Goal: Consume media (video, audio): Consume media (video, audio)

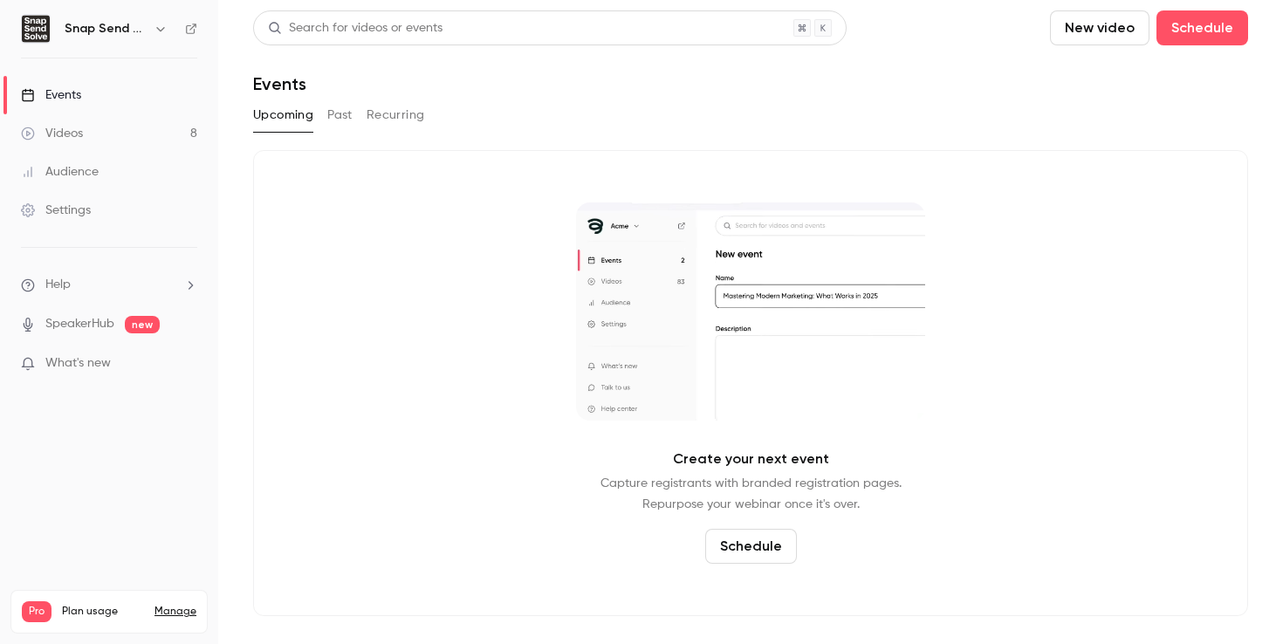
click at [72, 127] on div "Videos" at bounding box center [52, 133] width 62 height 17
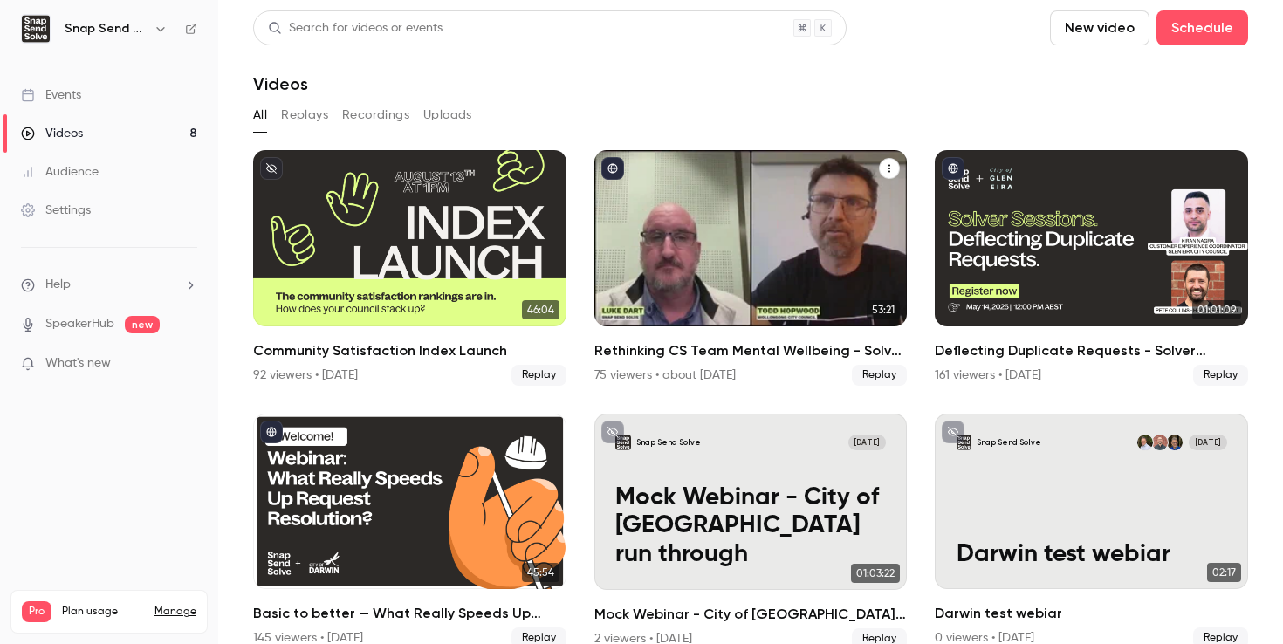
click at [692, 301] on div "Rethinking CS Team Mental Wellbeing - Solver Sessions with City of Wollongong" at bounding box center [750, 238] width 313 height 176
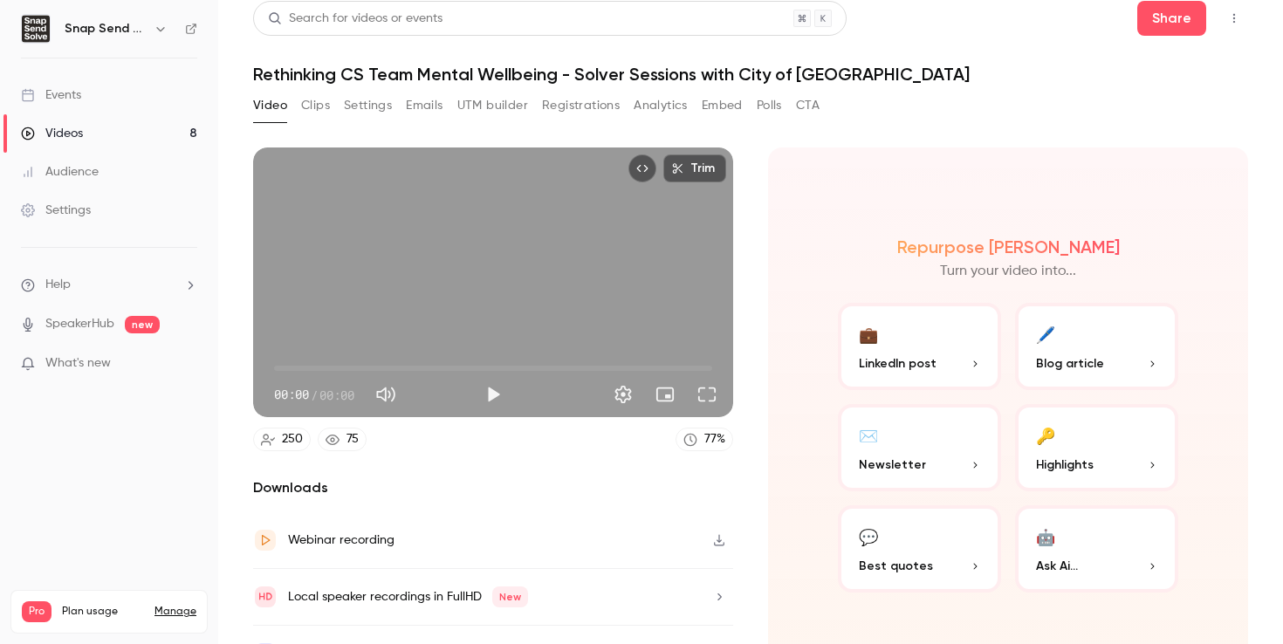
scroll to position [10, 0]
click at [318, 103] on button "Clips" at bounding box center [315, 105] width 29 height 28
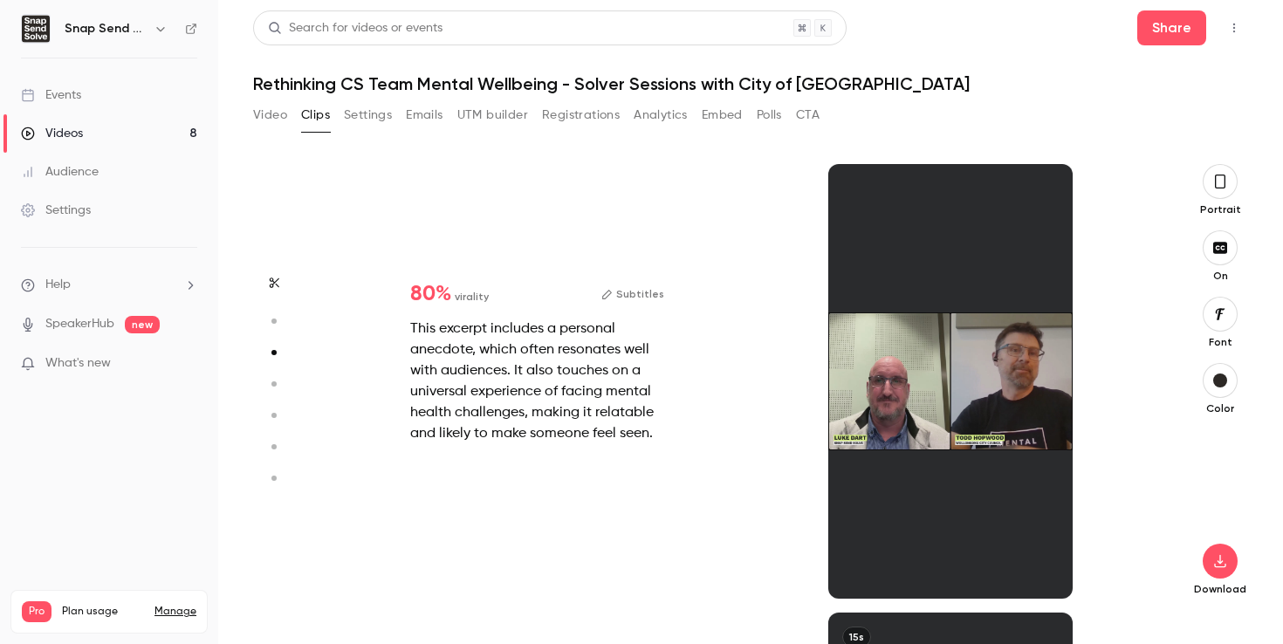
scroll to position [897, 0]
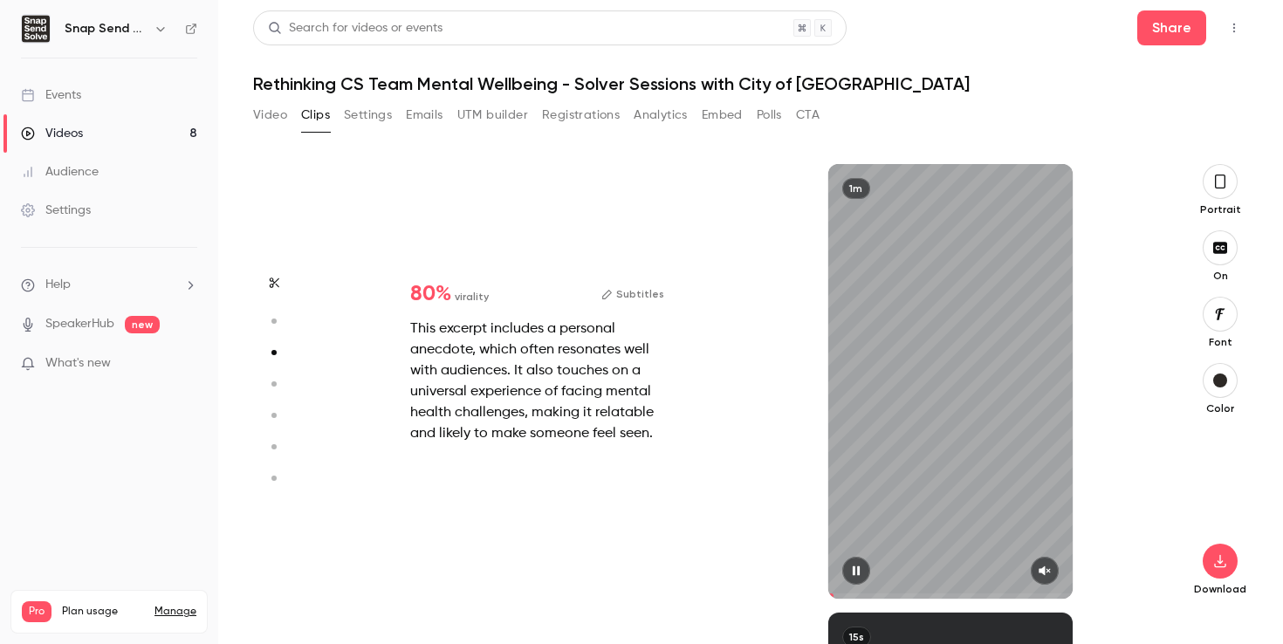
click at [1043, 575] on icon "button" at bounding box center [1045, 571] width 14 height 12
type input "*"
click at [1046, 569] on icon "button" at bounding box center [1045, 571] width 14 height 12
click at [635, 299] on button "Subtitles" at bounding box center [632, 294] width 63 height 21
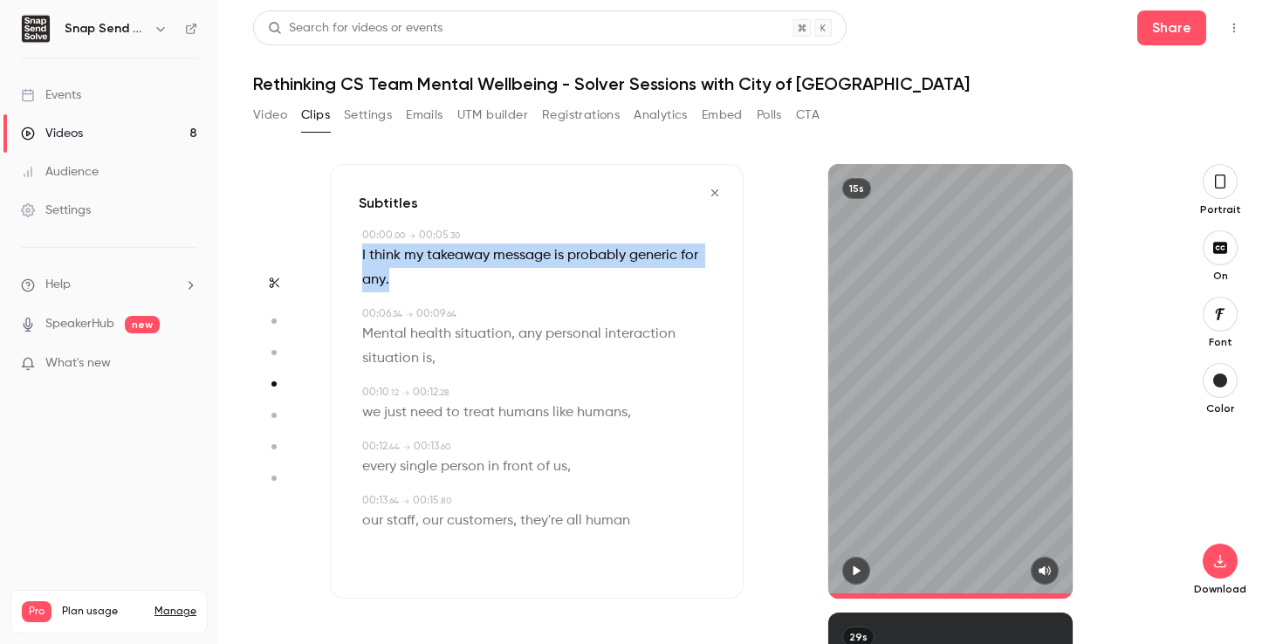
drag, startPoint x: 396, startPoint y: 283, endPoint x: 361, endPoint y: 258, distance: 43.8
click at [361, 258] on div "00:00 . 00 → 00:05 . 30 I think my takeaway message is probably generic for any…" at bounding box center [537, 260] width 356 height 65
type input "*"
copy p "I think my takeaway message is probably generic for any ."
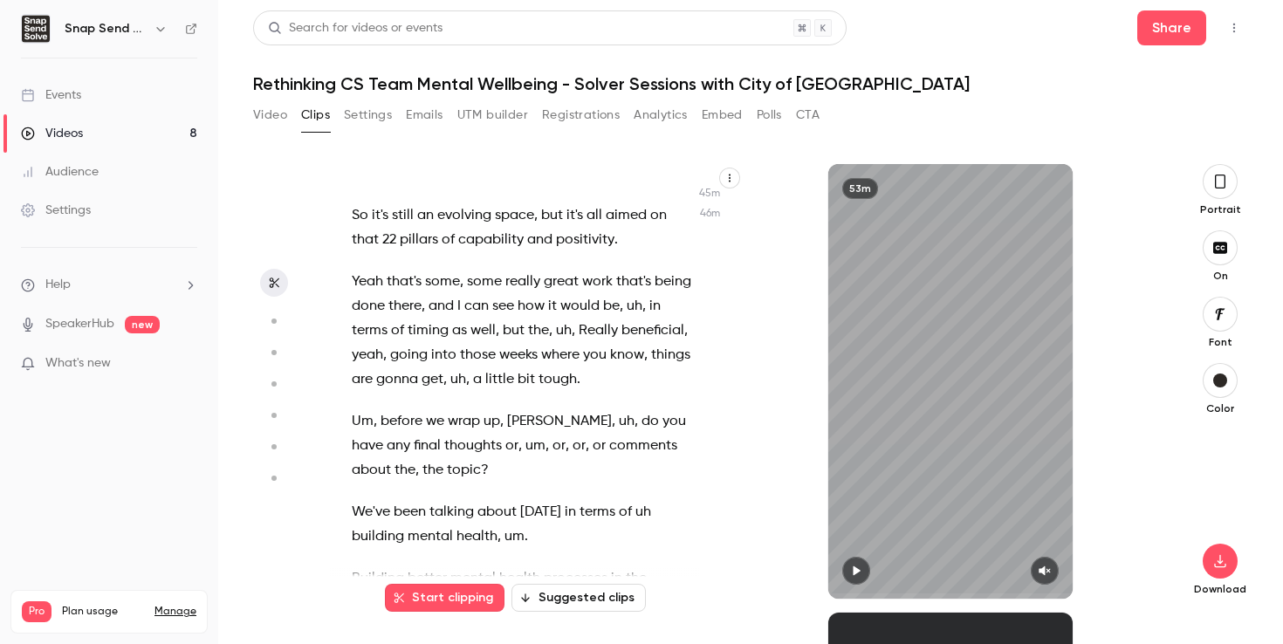
scroll to position [26876, 0]
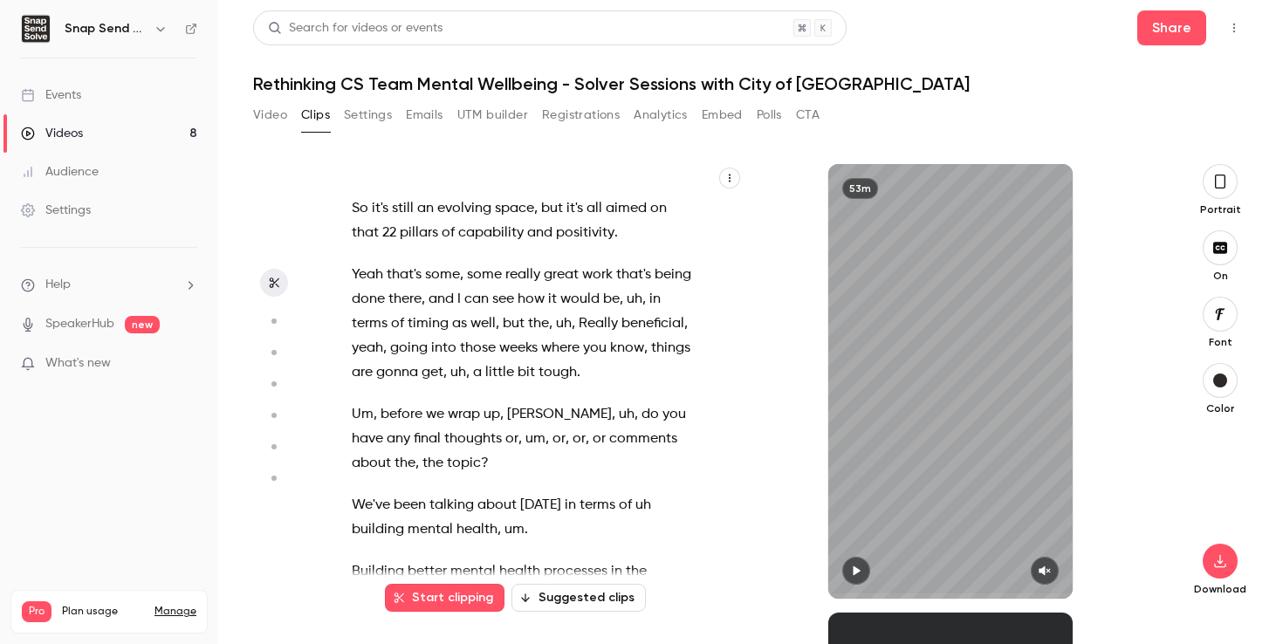
click at [371, 560] on span "Building" at bounding box center [378, 572] width 52 height 24
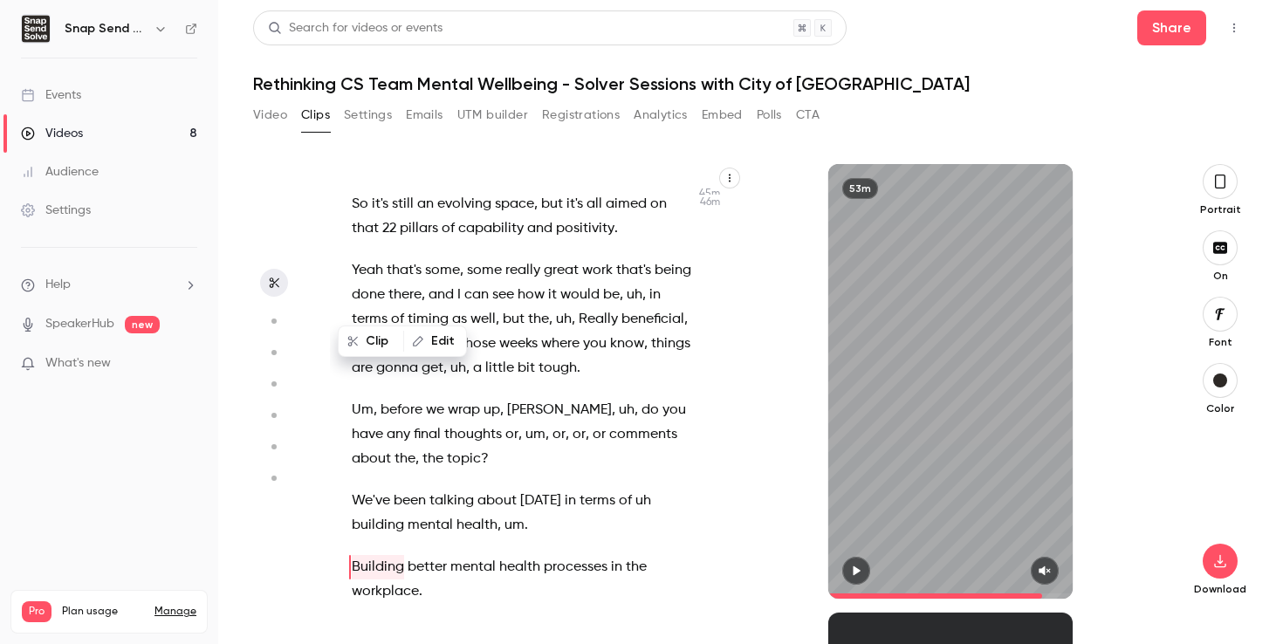
scroll to position [26837, 0]
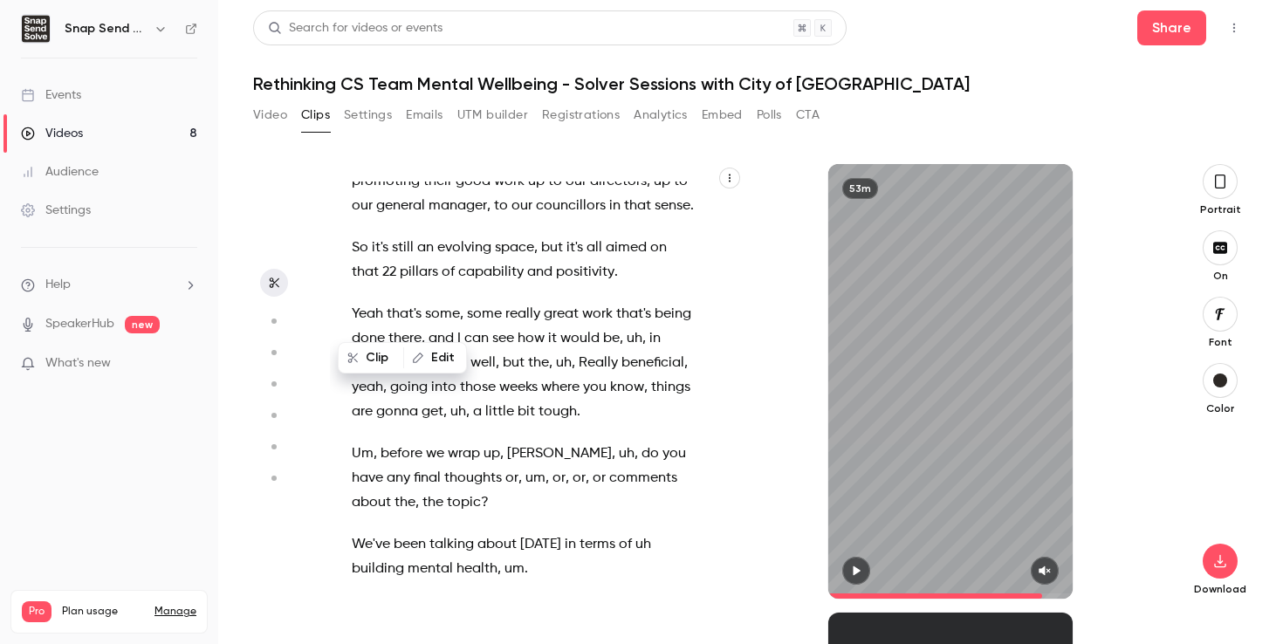
click at [854, 567] on icon "button" at bounding box center [856, 572] width 7 height 10
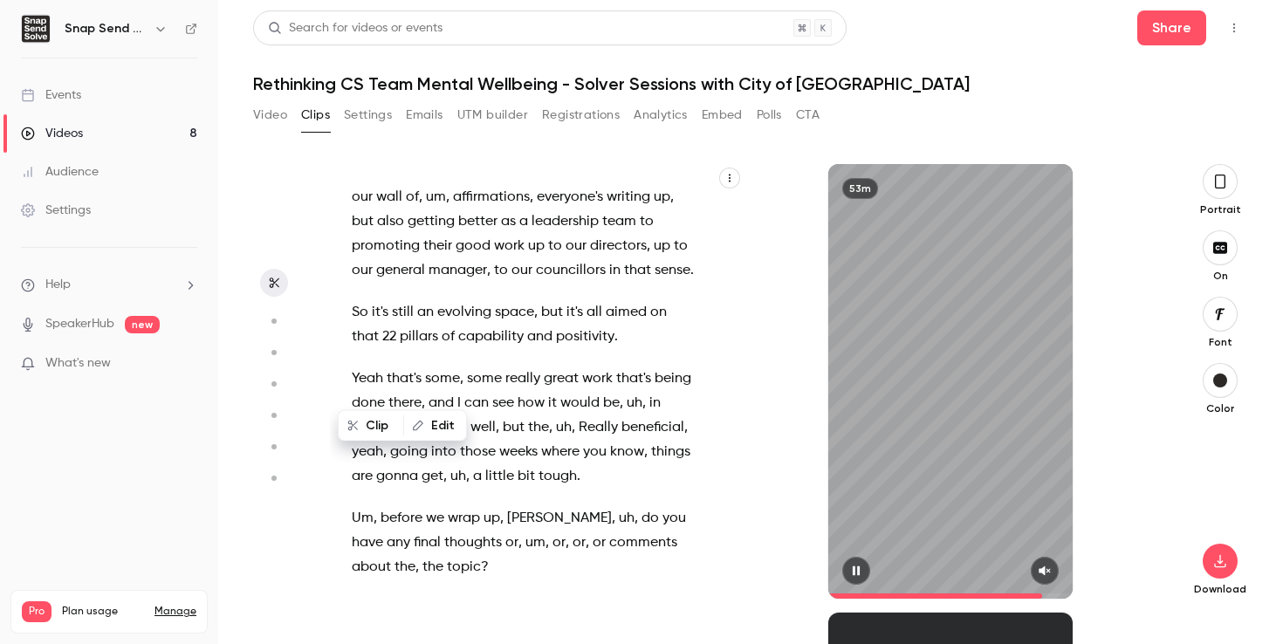
scroll to position [26765, 0]
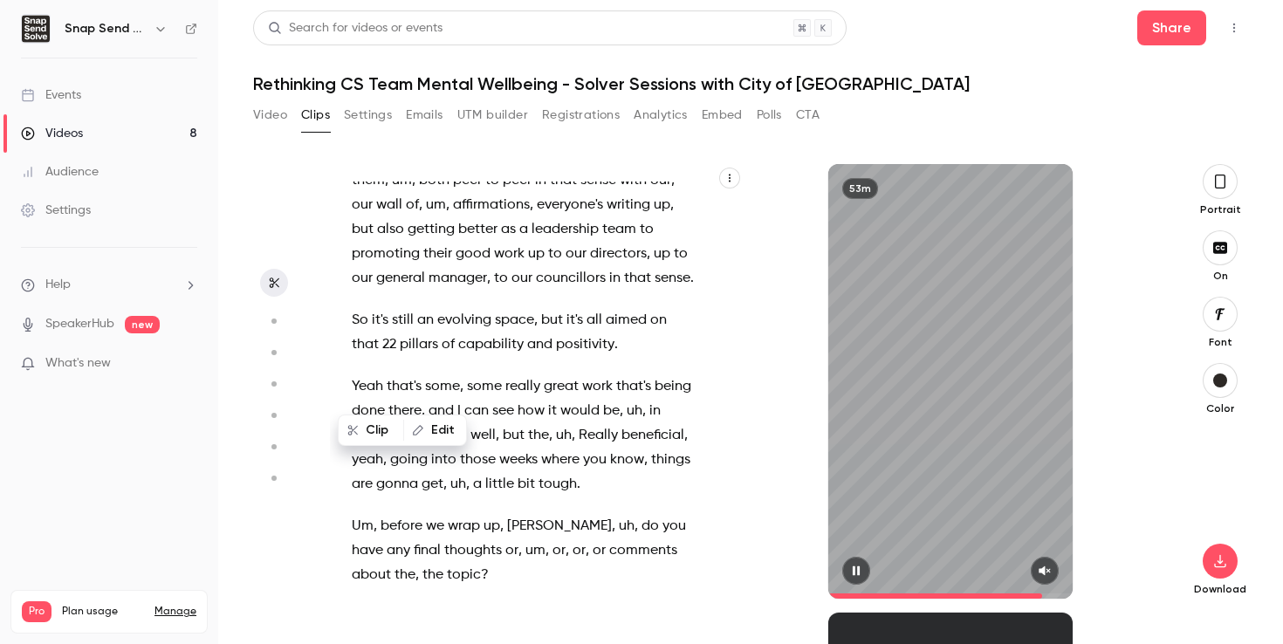
click at [854, 567] on icon "button" at bounding box center [856, 572] width 7 height 10
click at [1042, 572] on icon "button" at bounding box center [1044, 572] width 11 height 10
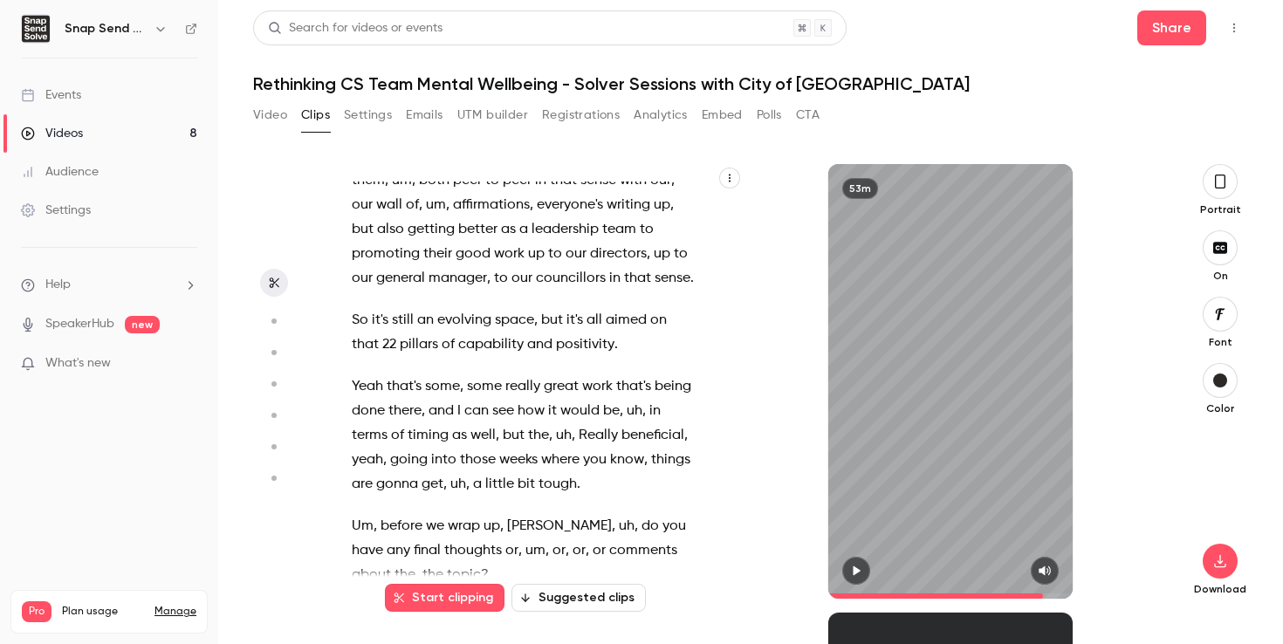
click at [861, 567] on icon "button" at bounding box center [856, 571] width 14 height 12
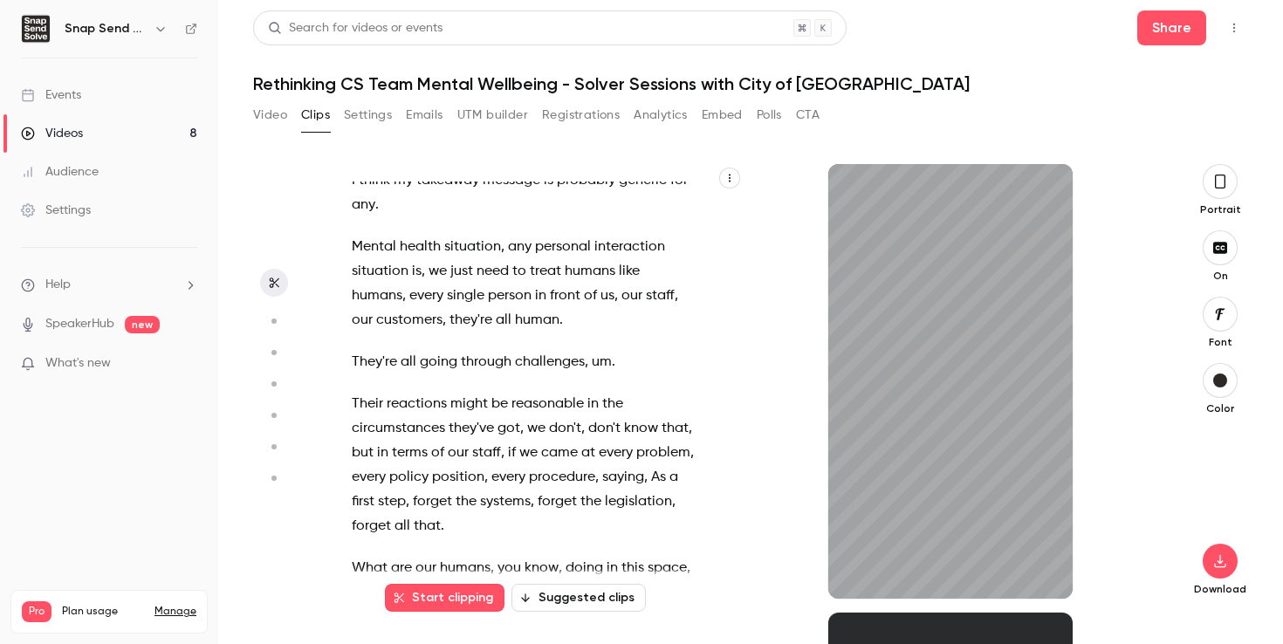
scroll to position [27358, 0]
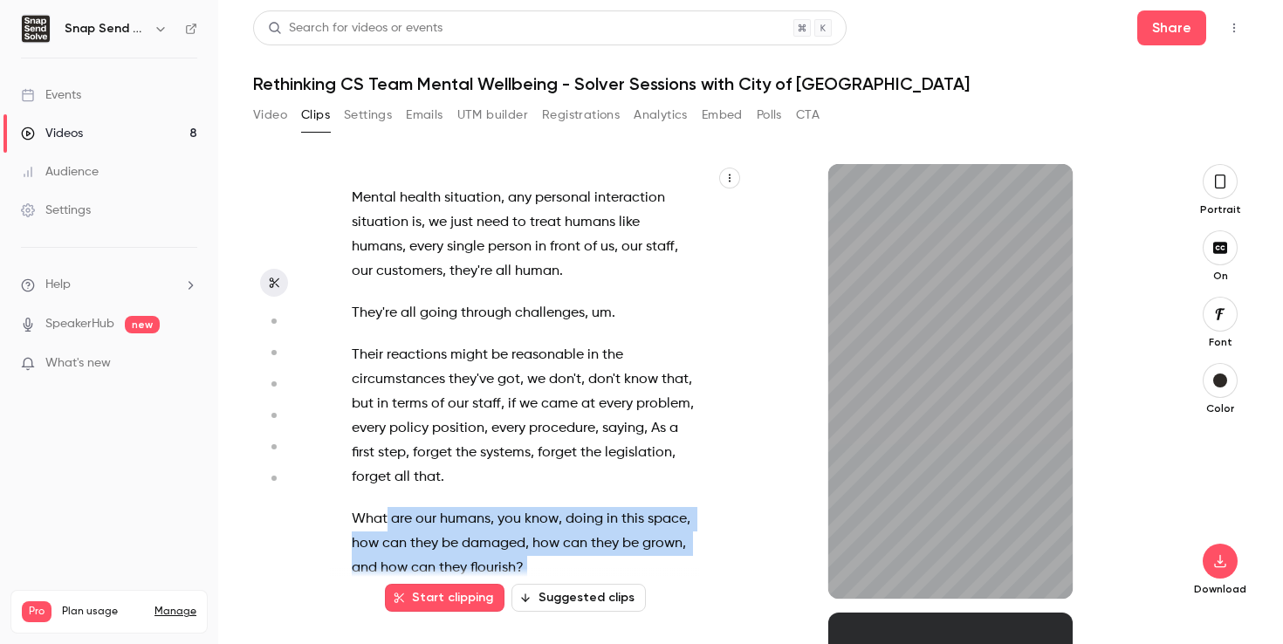
drag, startPoint x: 533, startPoint y: 364, endPoint x: 388, endPoint y: 235, distance: 194.1
click at [388, 234] on div "Good morning , good afternoon , everyone . Thank you for joining our , uh , web…" at bounding box center [532, 390] width 405 height 417
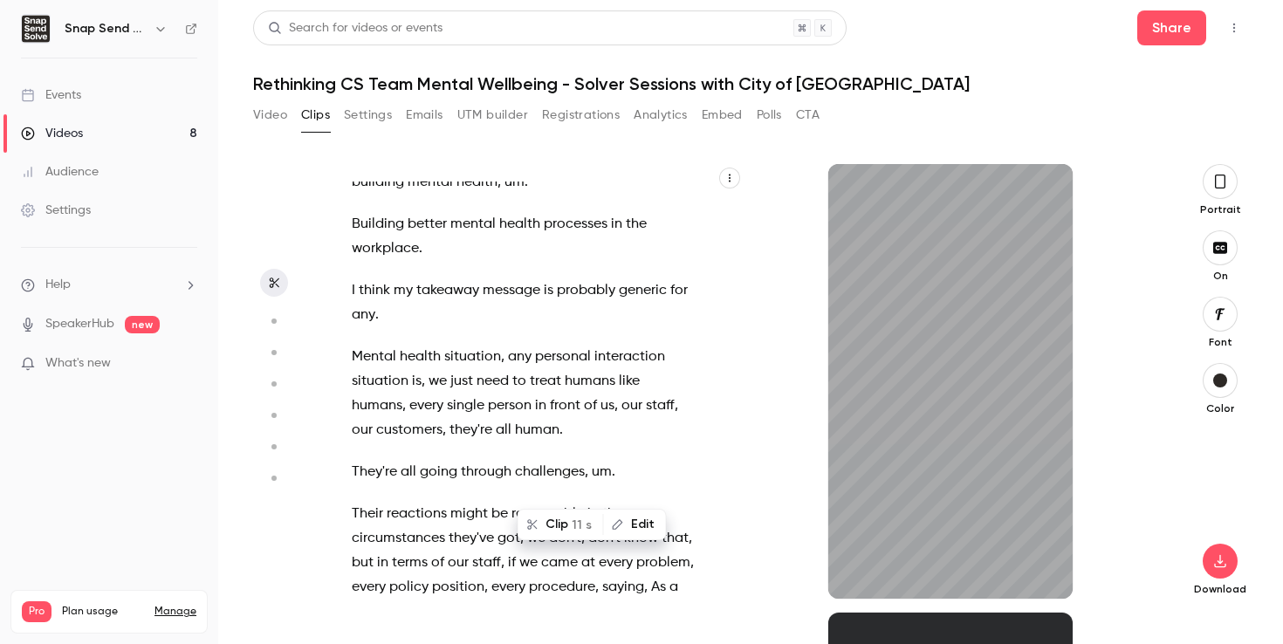
scroll to position [27218, 0]
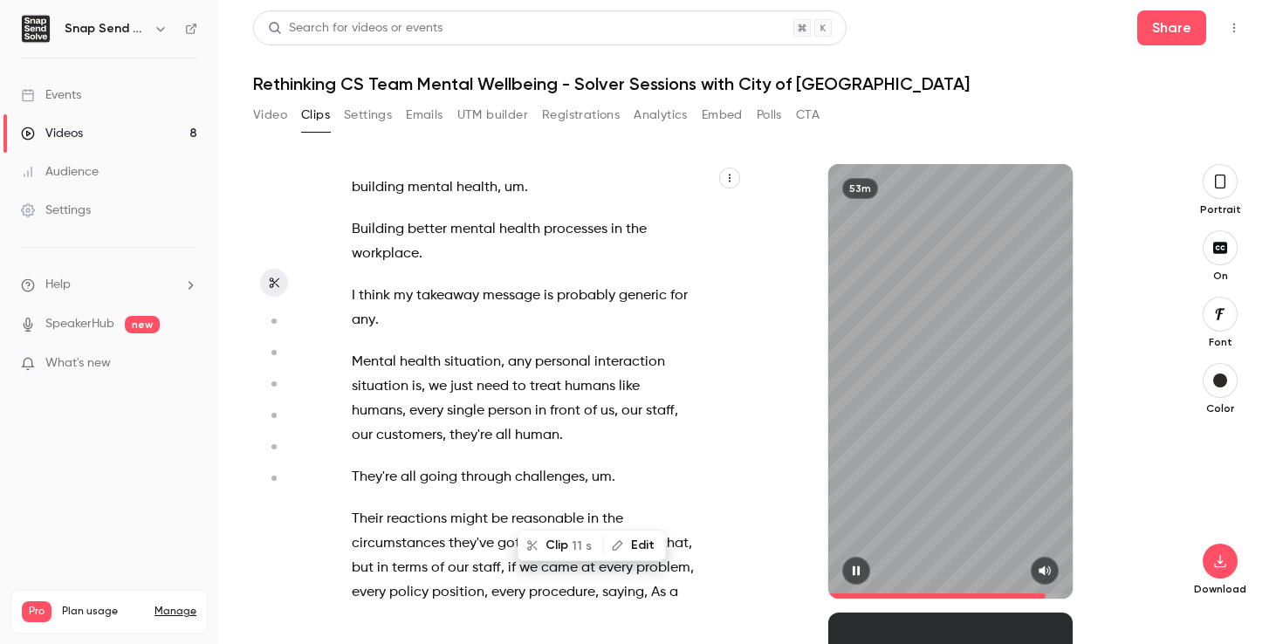
click at [860, 574] on icon "button" at bounding box center [856, 571] width 14 height 12
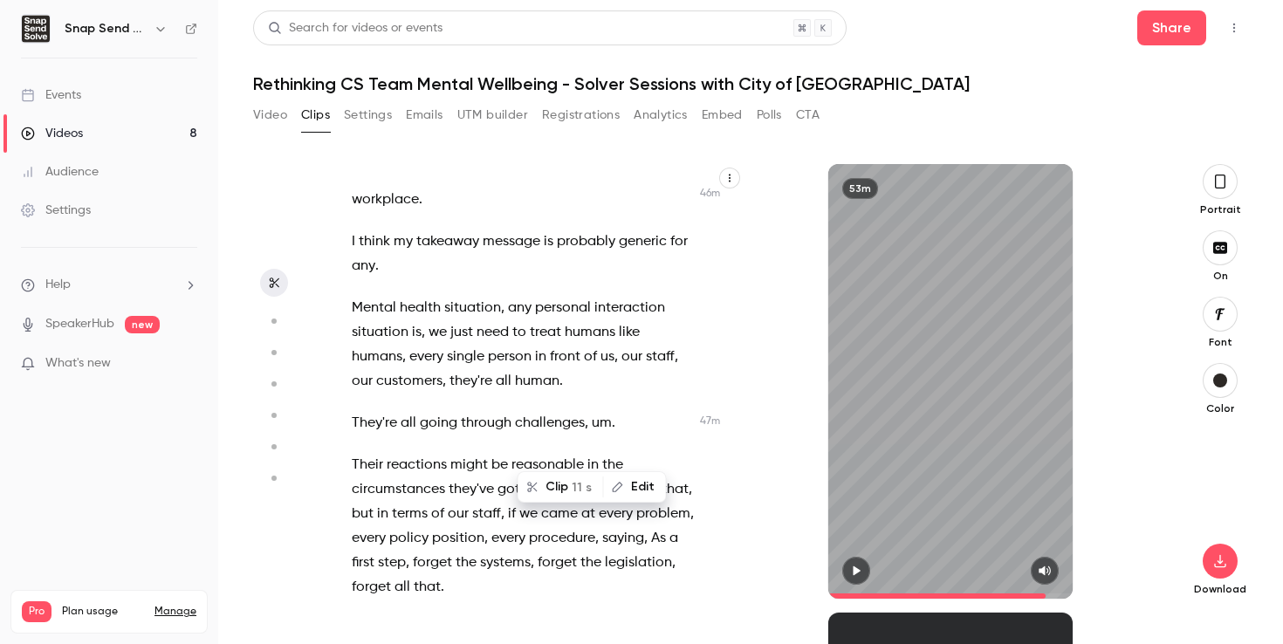
scroll to position [27280, 0]
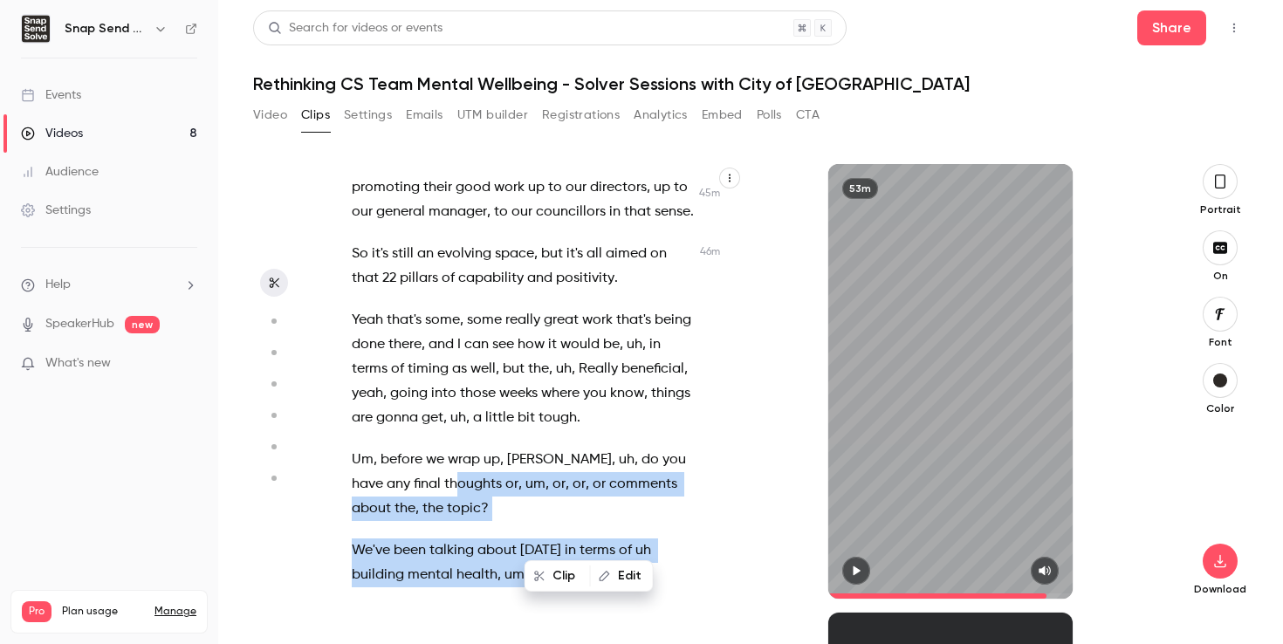
scroll to position [26788, 0]
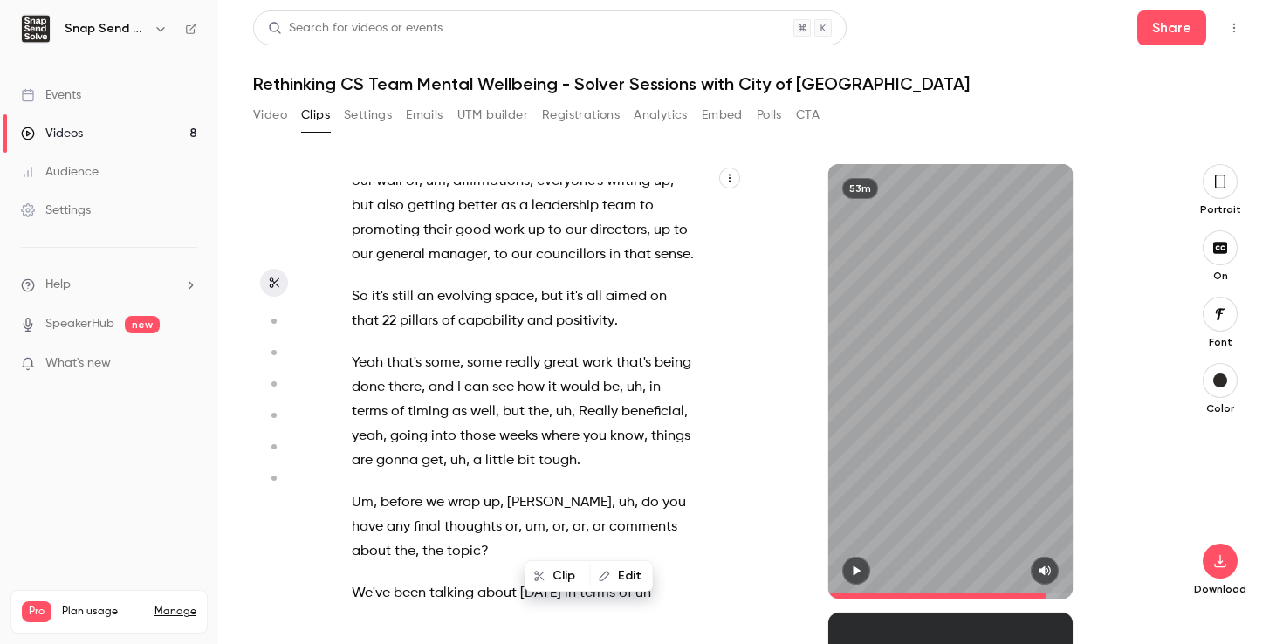
drag, startPoint x: 532, startPoint y: 389, endPoint x: 345, endPoint y: 432, distance: 192.5
click at [345, 432] on div "Good morning , good afternoon , everyone . Thank you for joining our , uh , web…" at bounding box center [532, 390] width 405 height 417
type input "******"
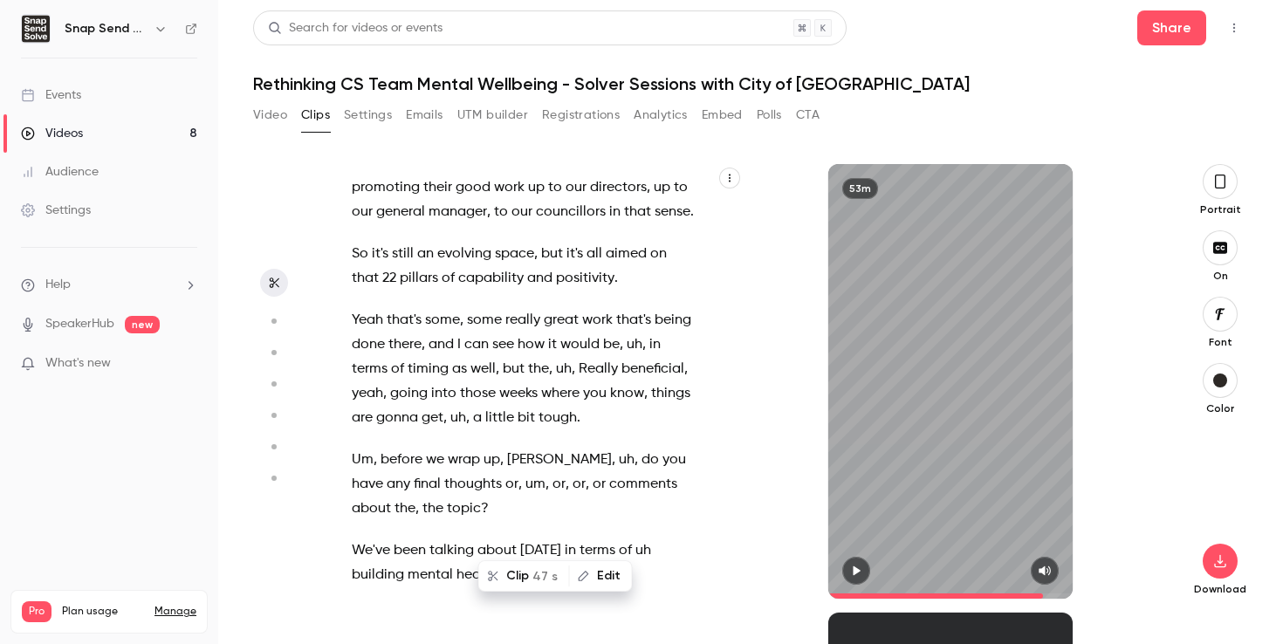
click at [596, 574] on button "Edit" at bounding box center [601, 576] width 60 height 28
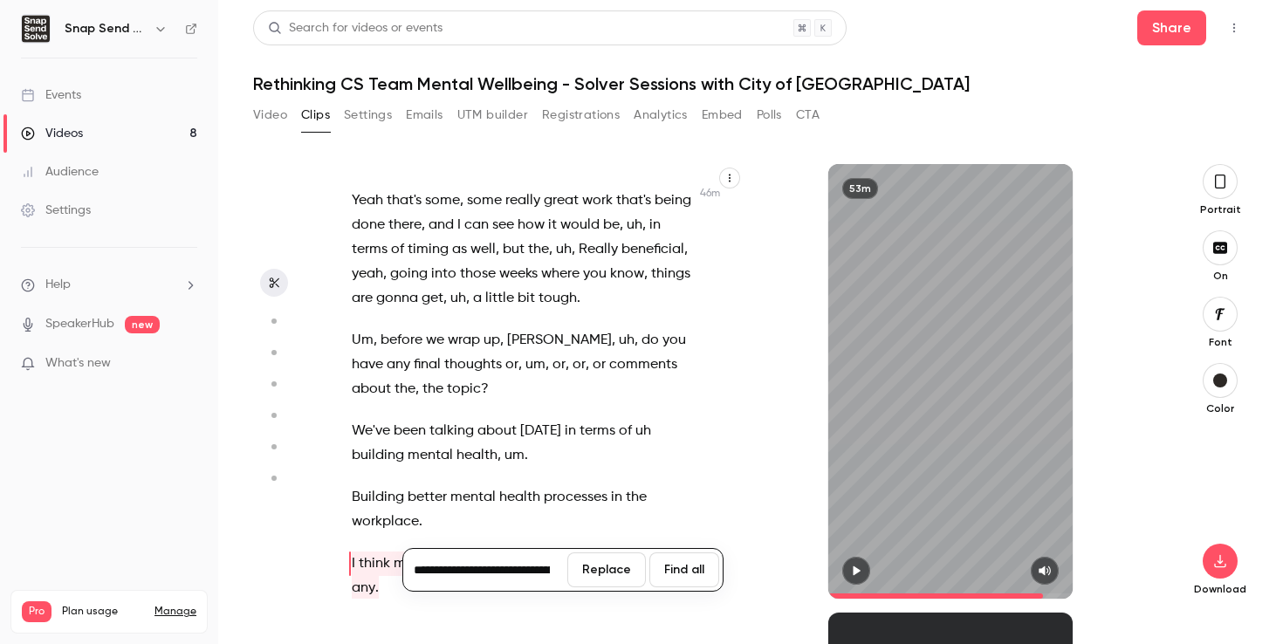
scroll to position [26963, 0]
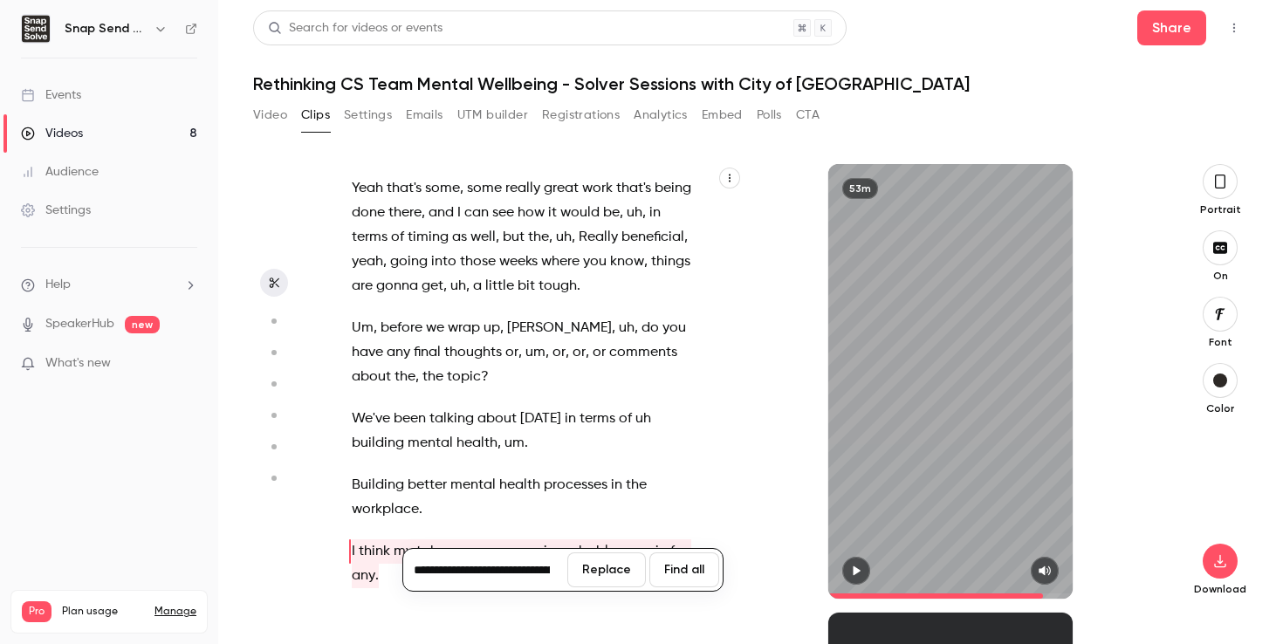
click at [460, 578] on input "**********" at bounding box center [485, 570] width 157 height 35
drag, startPoint x: 426, startPoint y: 569, endPoint x: 536, endPoint y: 575, distance: 110.2
click at [536, 575] on input "**********" at bounding box center [485, 570] width 157 height 35
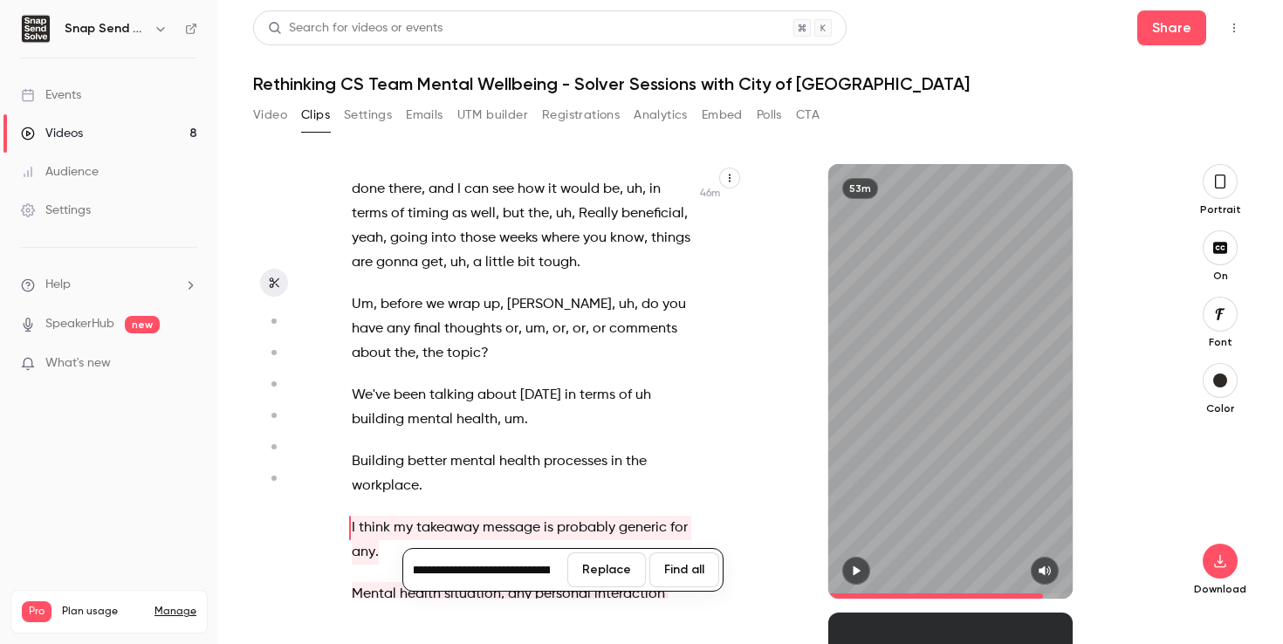
scroll to position [26987, 0]
click at [504, 576] on input "**********" at bounding box center [485, 570] width 157 height 35
click at [462, 570] on input "**********" at bounding box center [485, 570] width 157 height 35
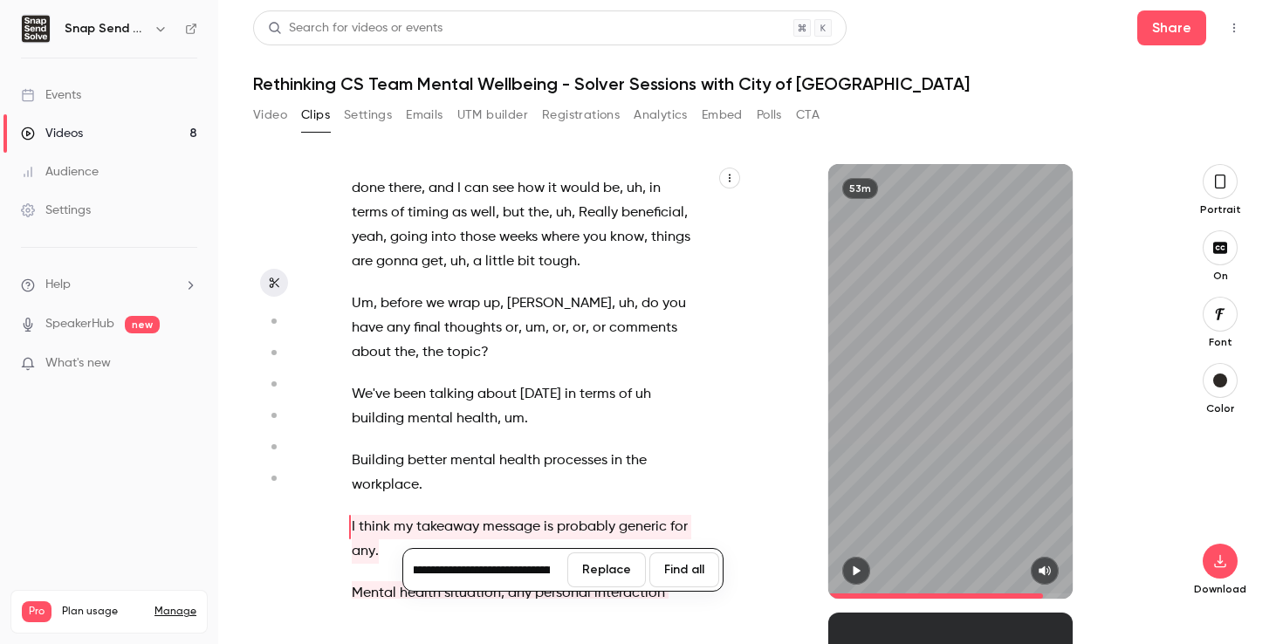
drag, startPoint x: 506, startPoint y: 569, endPoint x: 472, endPoint y: 570, distance: 34.1
click at [472, 570] on input "**********" at bounding box center [485, 570] width 157 height 35
click at [477, 569] on input "**********" at bounding box center [485, 570] width 157 height 35
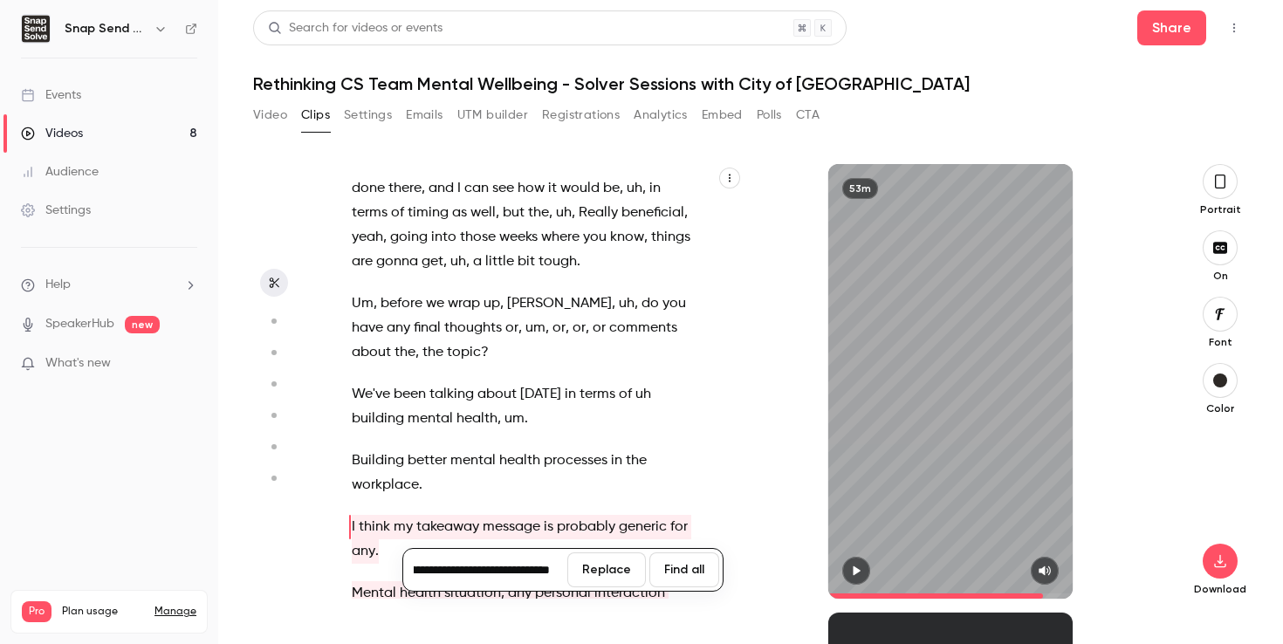
click at [504, 569] on input "**********" at bounding box center [485, 570] width 157 height 35
click at [509, 571] on input "**********" at bounding box center [485, 570] width 157 height 35
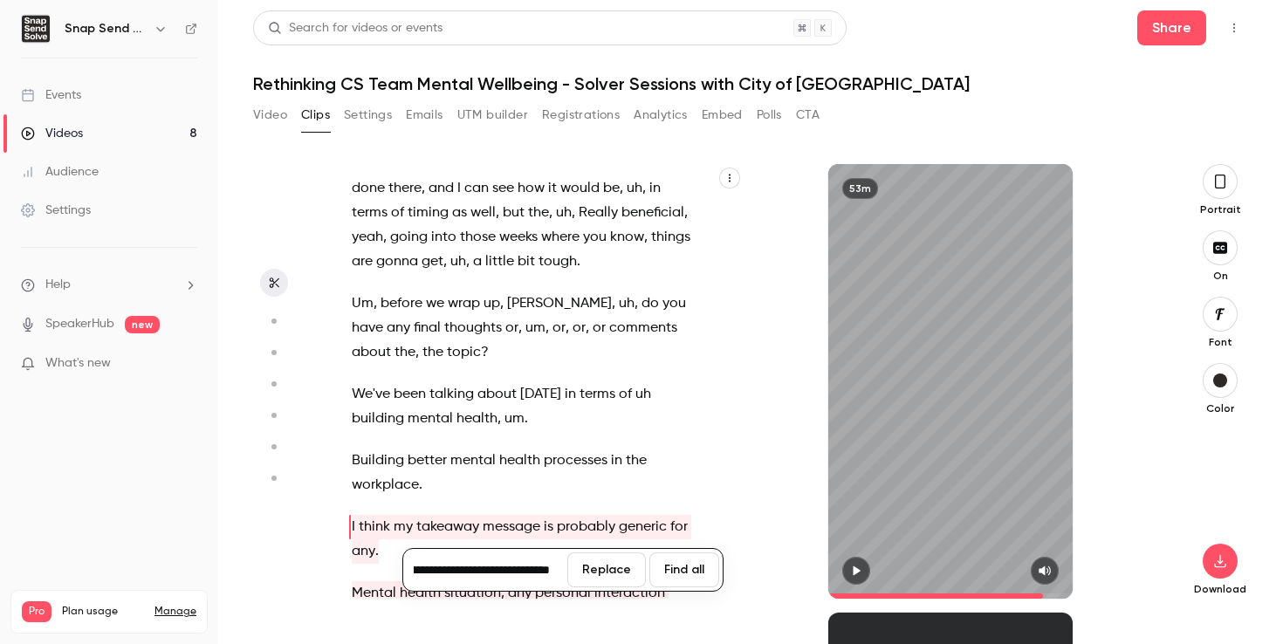
click at [490, 570] on input "**********" at bounding box center [485, 570] width 157 height 35
click at [547, 567] on input "**********" at bounding box center [485, 570] width 157 height 35
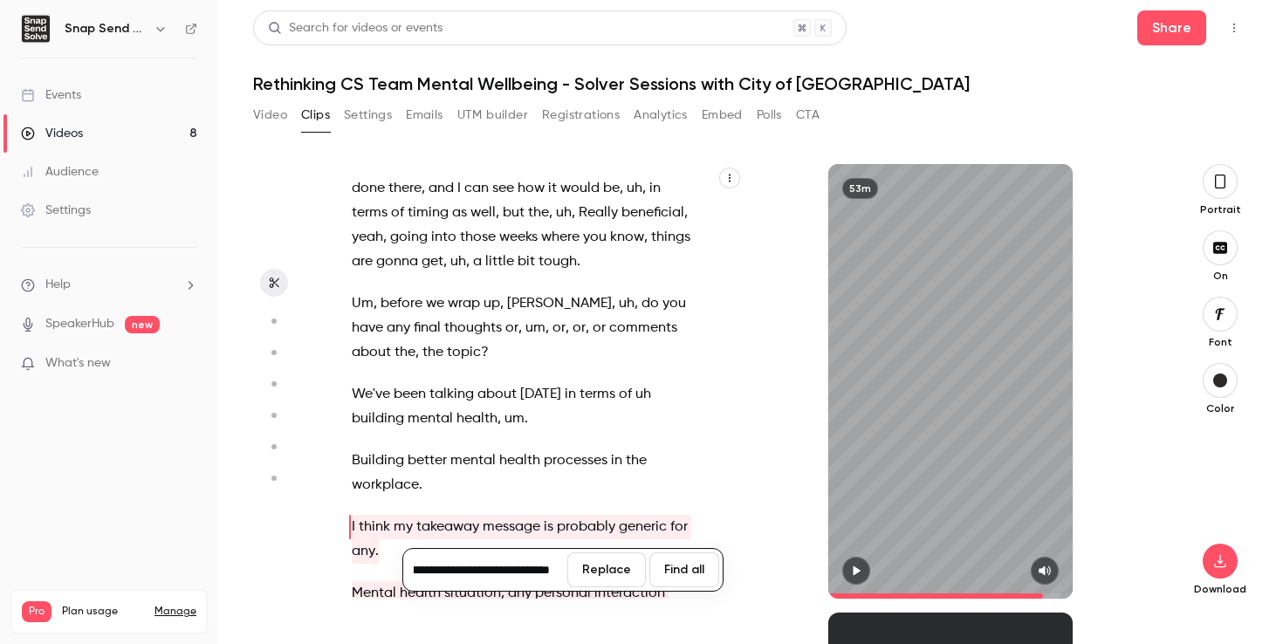
type input "**********"
click at [622, 567] on button "Replace" at bounding box center [606, 570] width 79 height 35
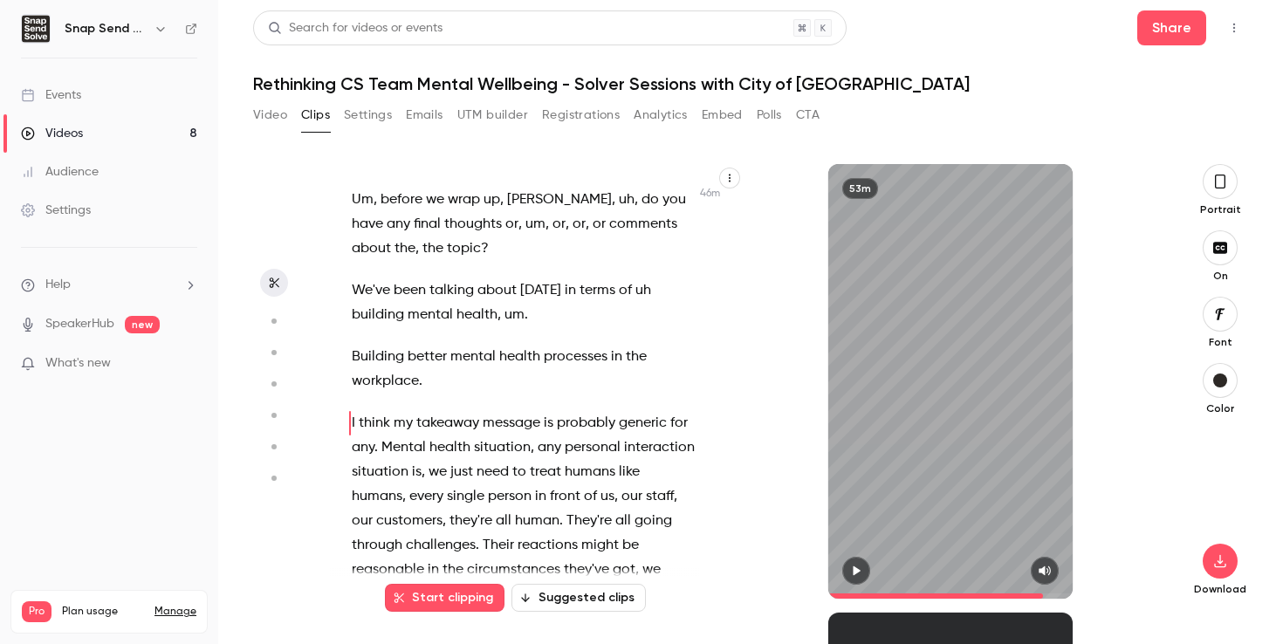
scroll to position [27094, 0]
click at [438, 604] on button "Start clipping" at bounding box center [445, 598] width 120 height 28
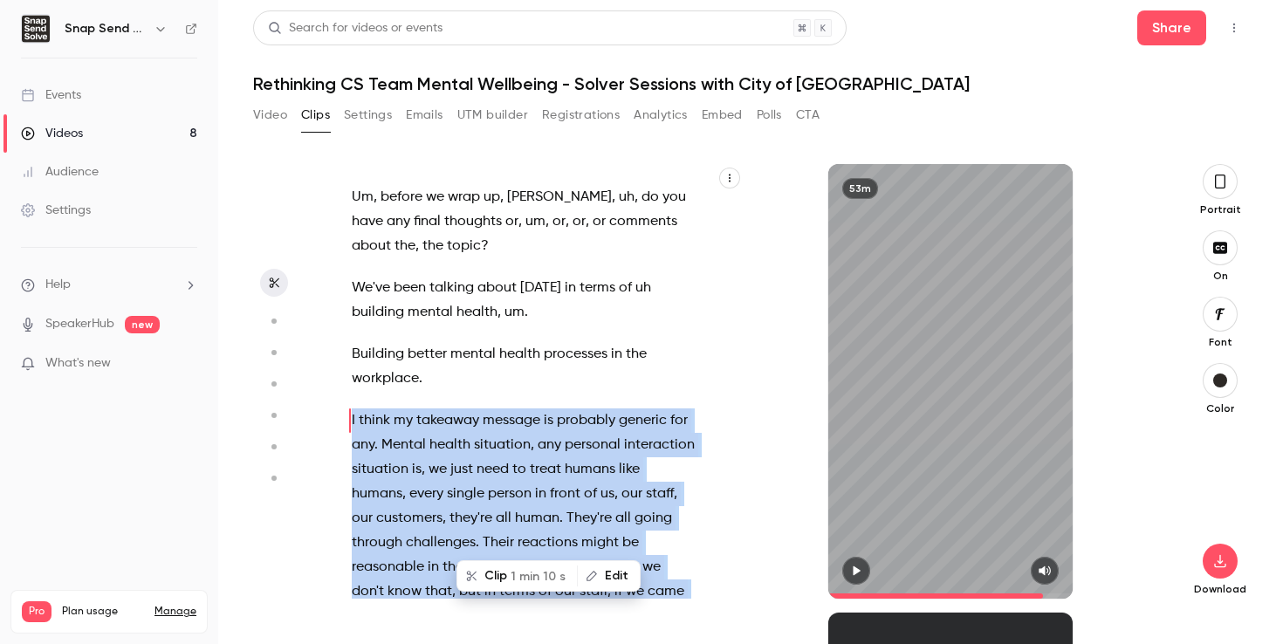
click at [512, 579] on span "1 min 10 s" at bounding box center [538, 576] width 55 height 18
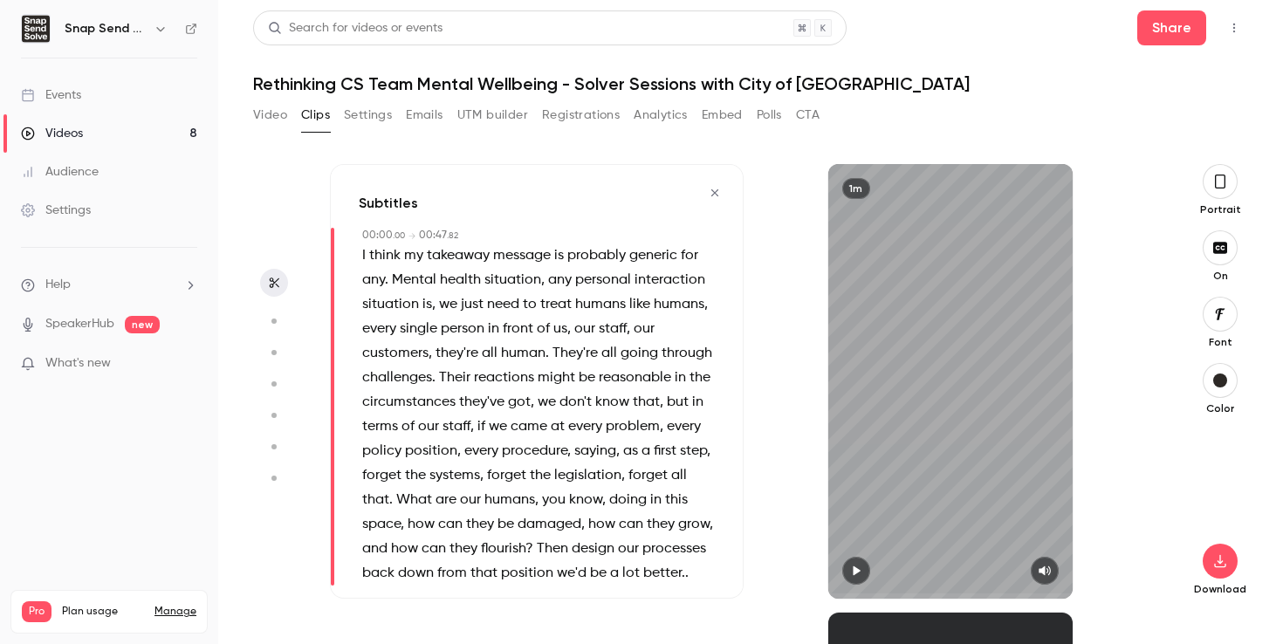
click at [859, 567] on icon "button" at bounding box center [856, 571] width 14 height 12
click at [860, 567] on icon "button" at bounding box center [856, 571] width 14 height 12
type input "***"
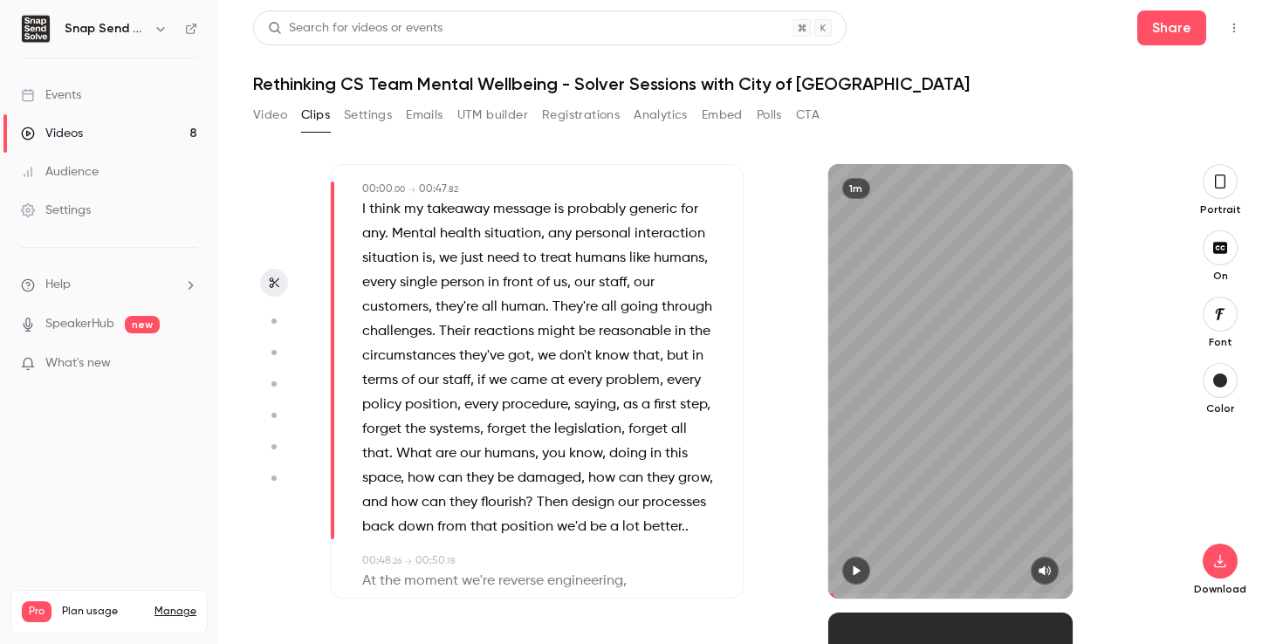
scroll to position [39, 0]
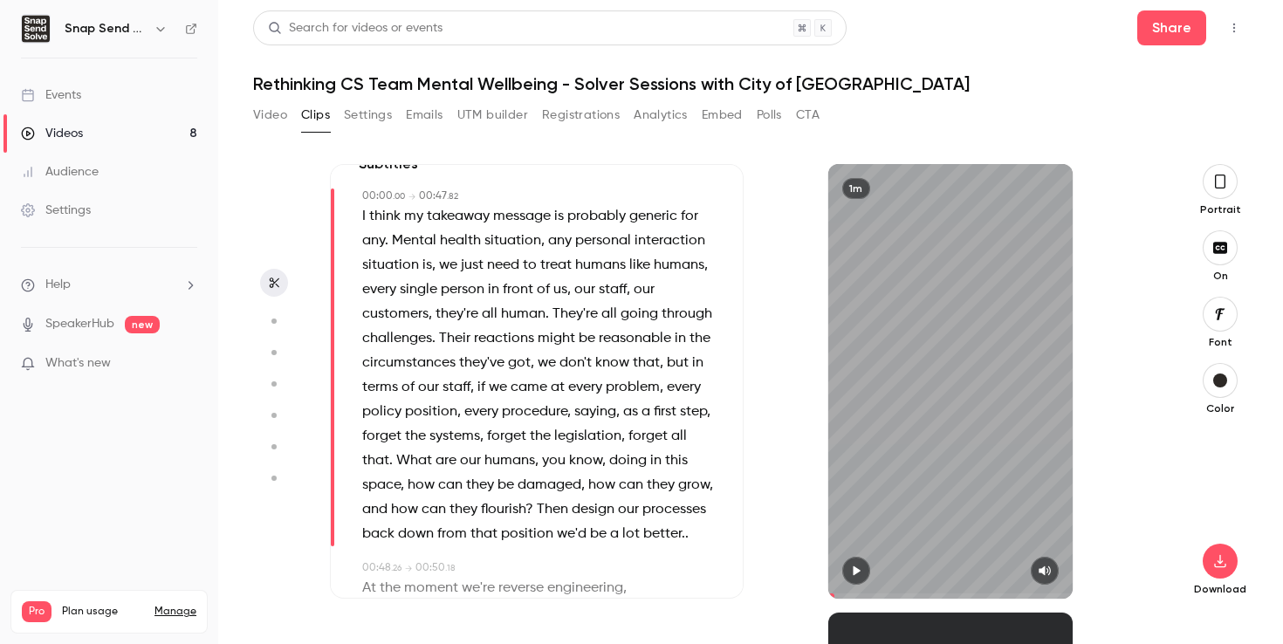
click at [273, 283] on icon "button" at bounding box center [275, 283] width 10 height 10
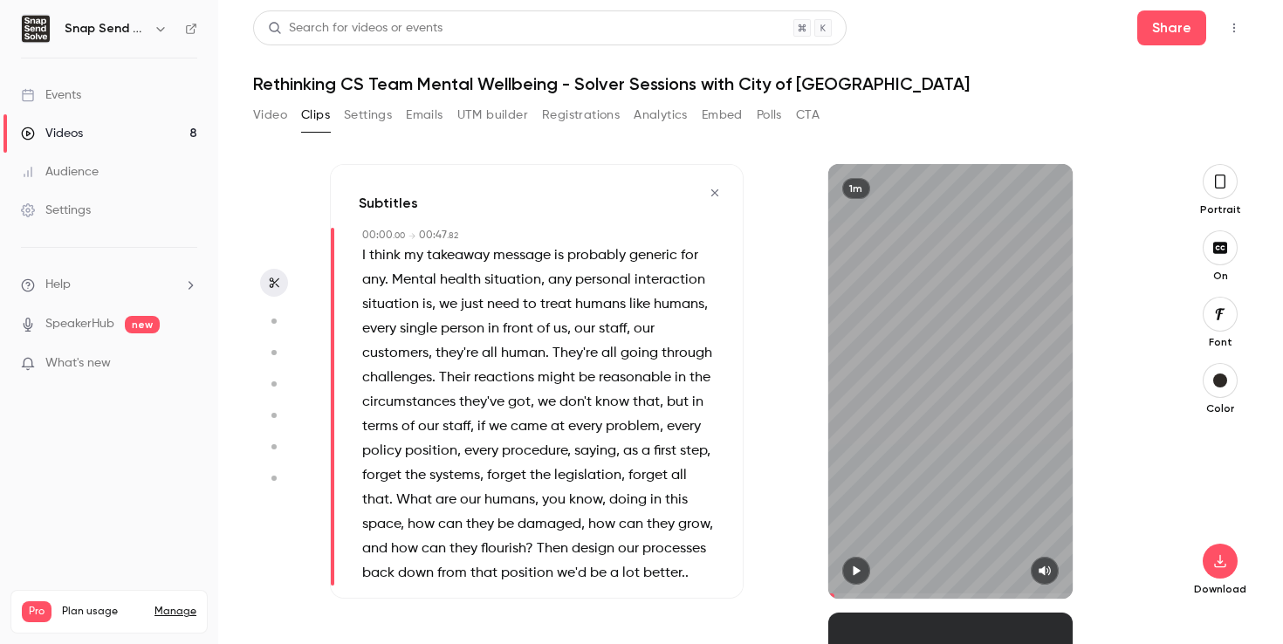
click at [724, 189] on button "button" at bounding box center [715, 193] width 28 height 28
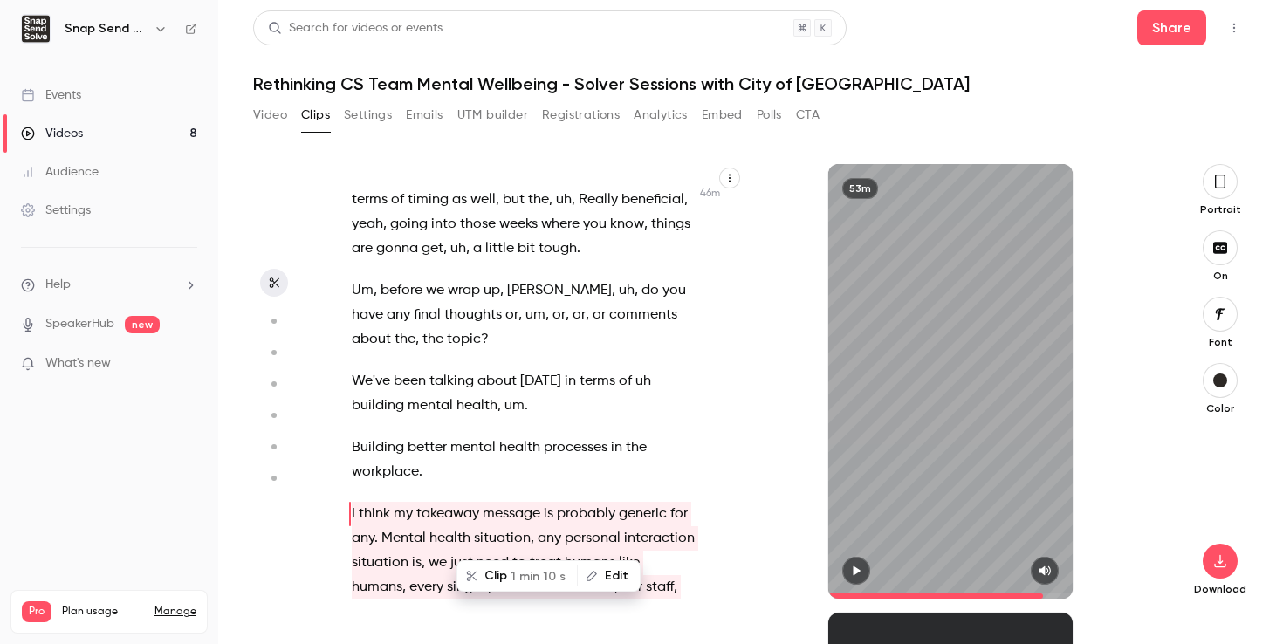
scroll to position [27002, 0]
click at [611, 582] on button "Edit" at bounding box center [609, 576] width 60 height 28
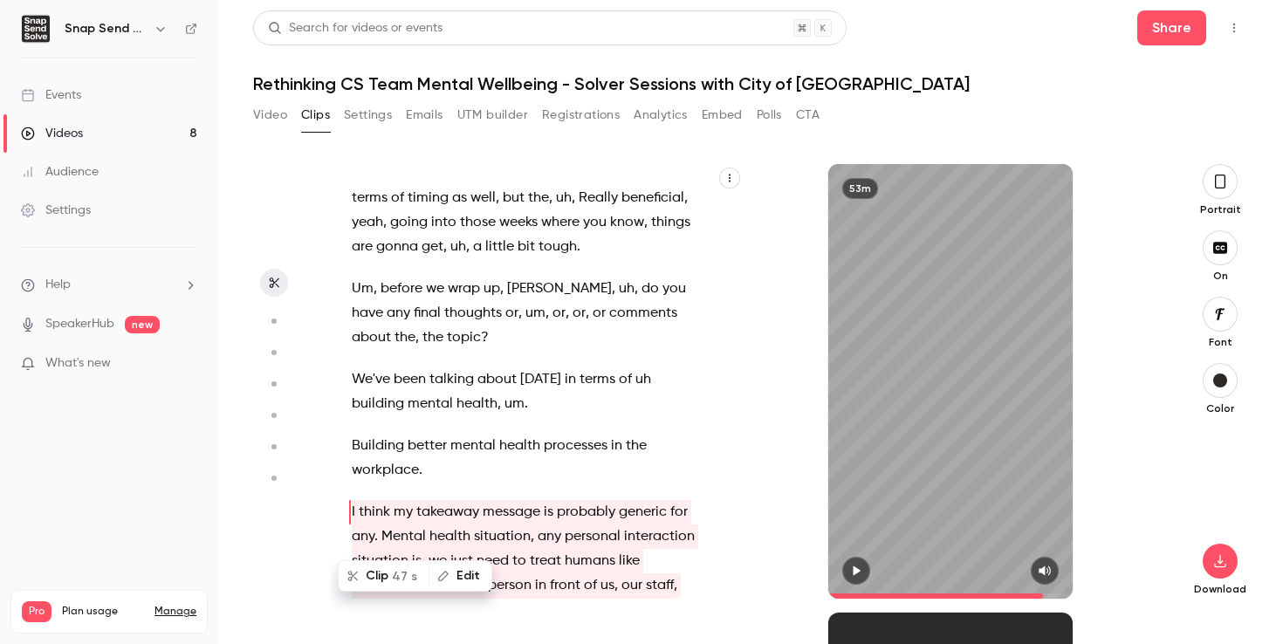
click at [461, 570] on button "Edit" at bounding box center [460, 576] width 60 height 28
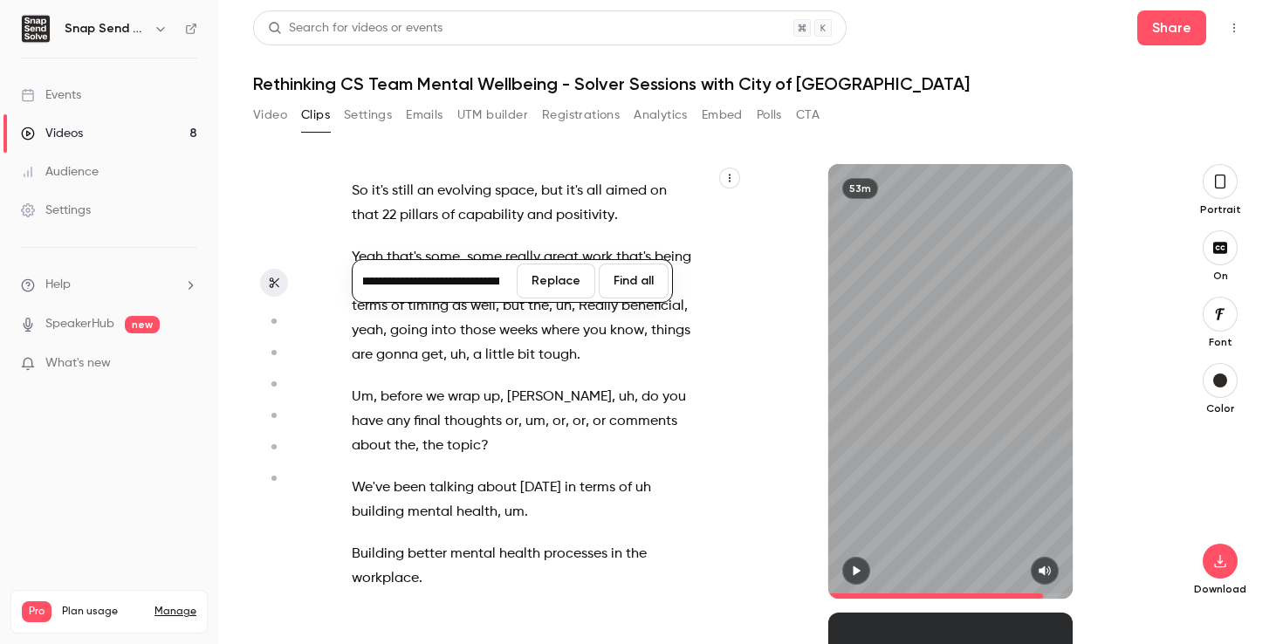
scroll to position [0, 237]
click at [449, 279] on input "**********" at bounding box center [434, 281] width 157 height 35
click at [337, 369] on div "Good morning , good afternoon , everyone . Thank you for joining our , uh , web…" at bounding box center [532, 390] width 405 height 417
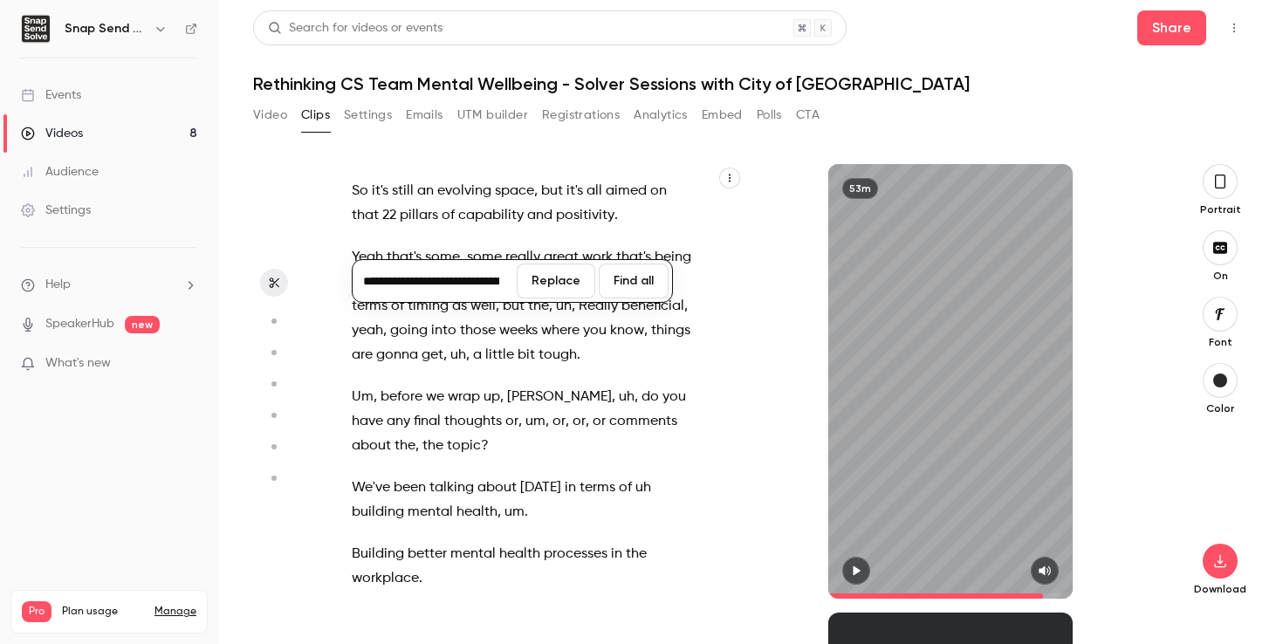
click at [319, 533] on section "Good morning , good afternoon , everyone . Thank you for joining our , uh , web…" at bounding box center [750, 404] width 995 height 480
click at [713, 377] on div "Good morning , good afternoon , everyone . Thank you for joining our , uh , web…" at bounding box center [532, 390] width 405 height 417
click at [550, 476] on p "We've been talking about [DATE] in terms of uh building mental health , um ." at bounding box center [524, 500] width 344 height 49
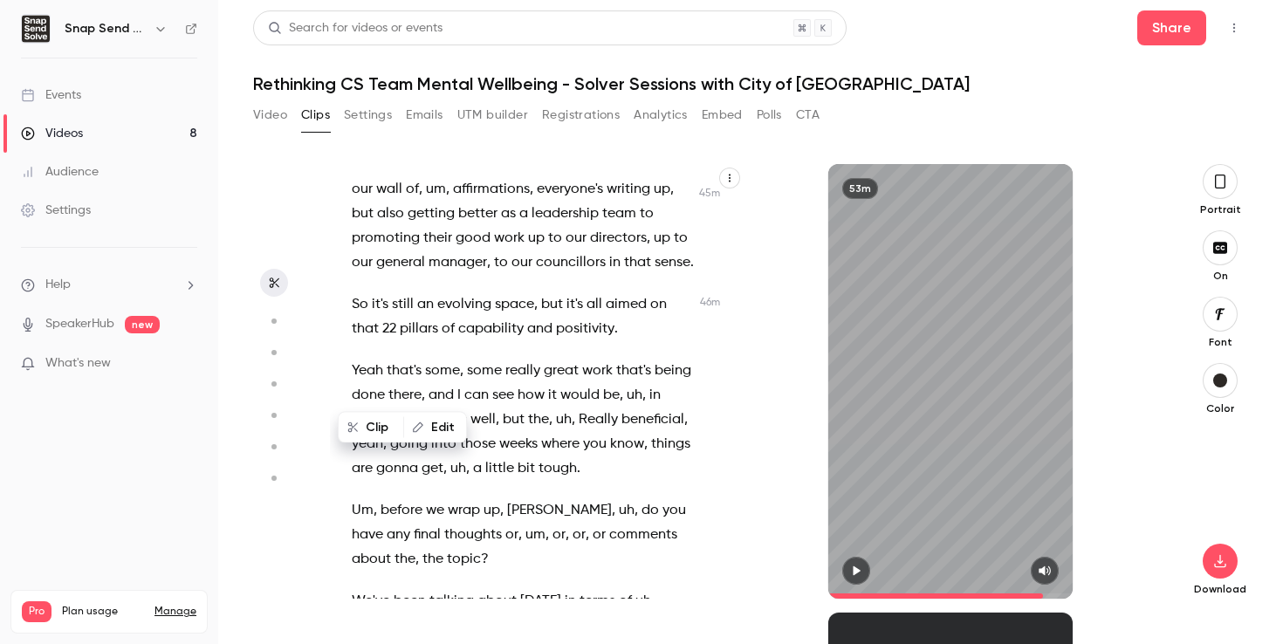
scroll to position [26765, 0]
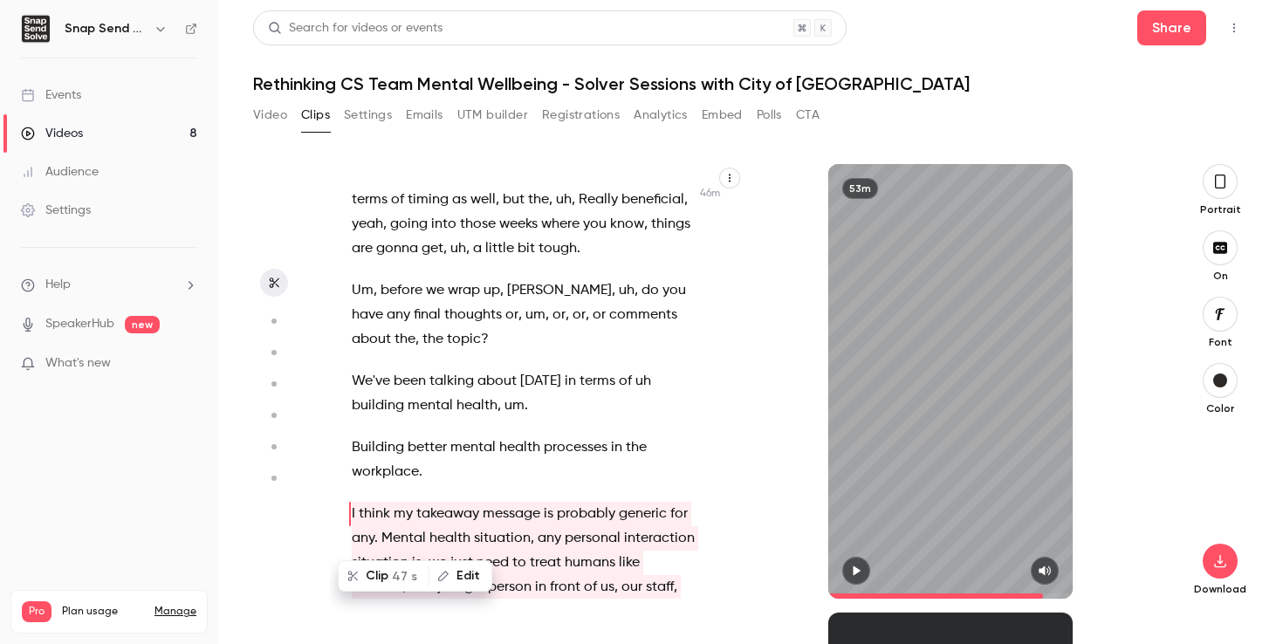
scroll to position [27002, 0]
click at [381, 578] on button "Clip 47 s" at bounding box center [384, 576] width 88 height 28
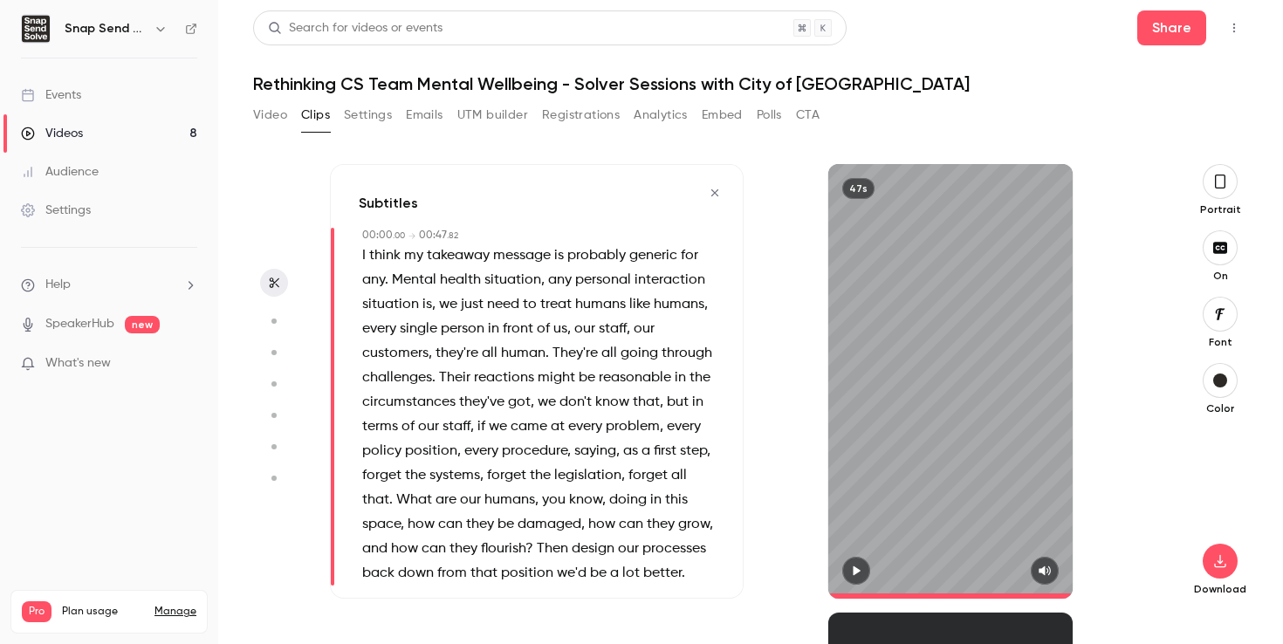
type input "*"
click at [554, 366] on span "I think my takeaway message is probably generic for any. Mental health situatio…" at bounding box center [539, 415] width 354 height 342
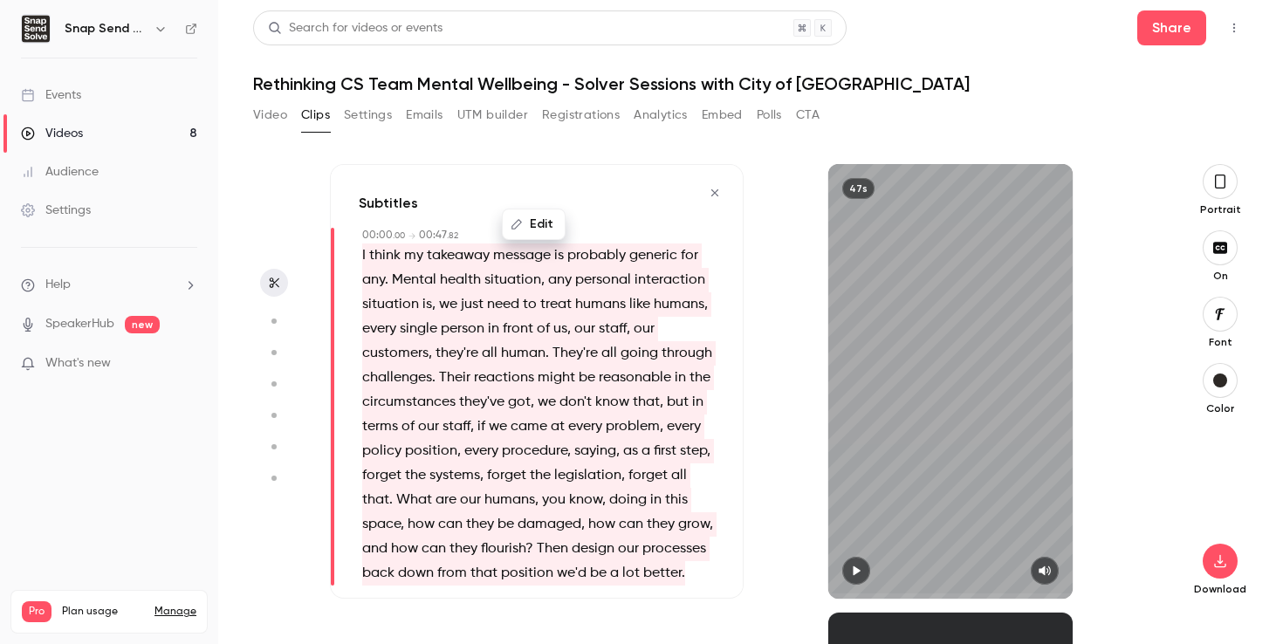
click at [539, 230] on button "Edit" at bounding box center [534, 224] width 60 height 28
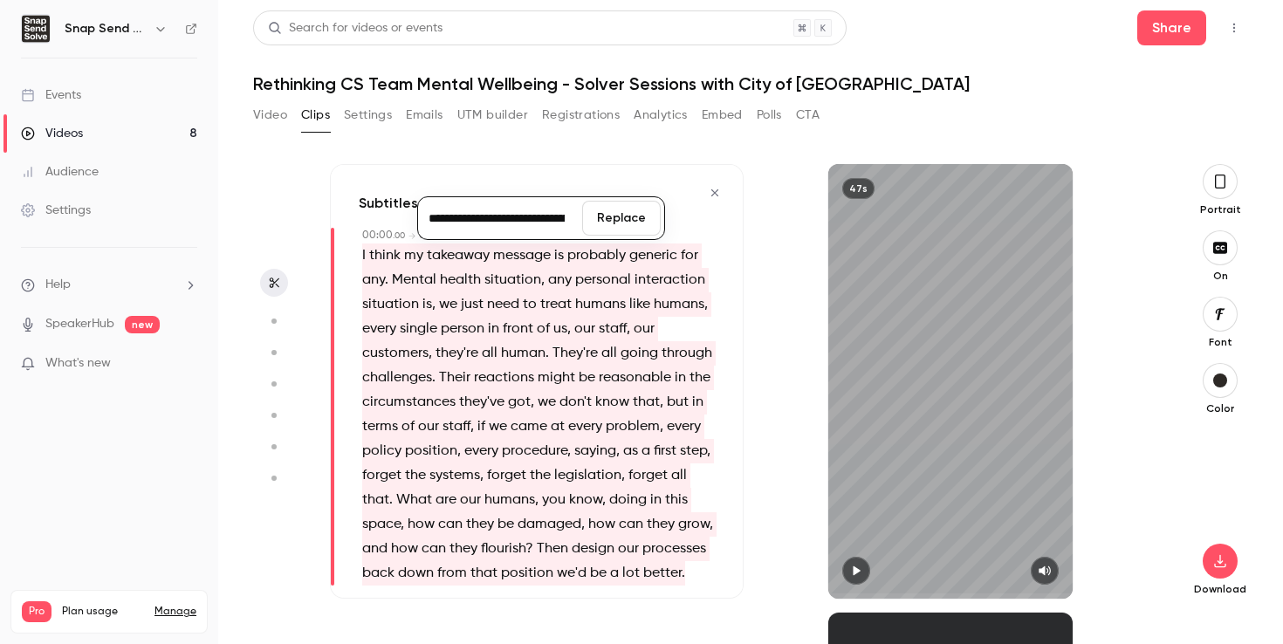
click at [394, 276] on span "I think my takeaway message is probably generic for any. Mental health situatio…" at bounding box center [539, 415] width 354 height 342
click at [1228, 189] on button "button" at bounding box center [1220, 181] width 35 height 35
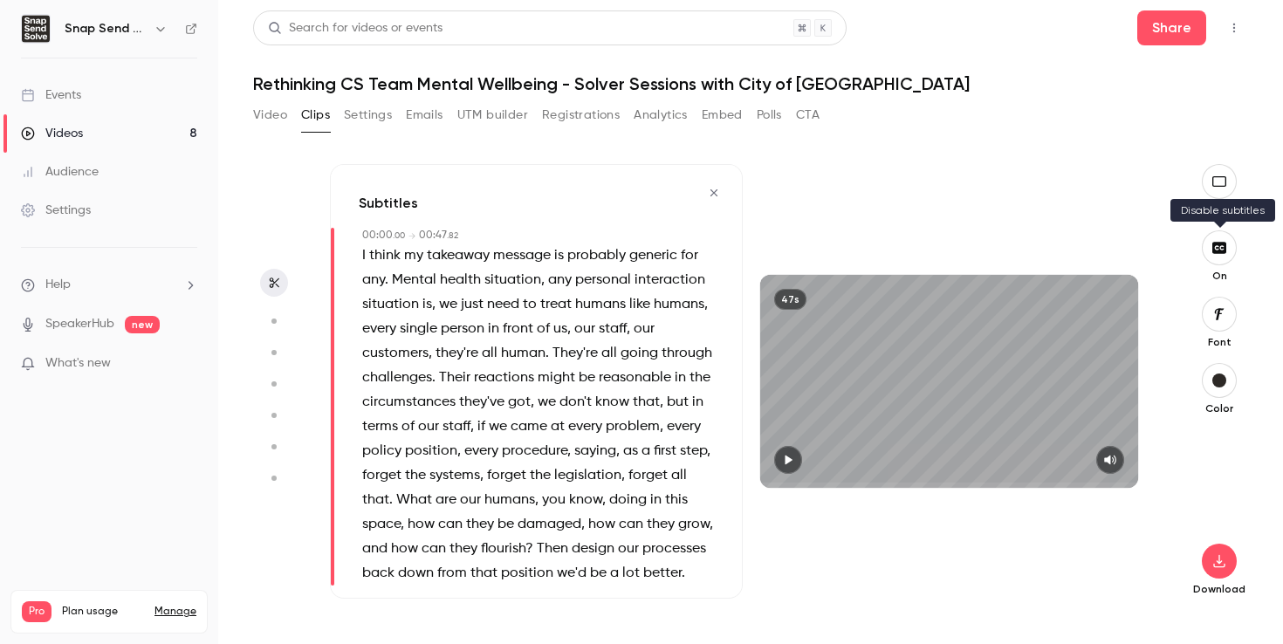
click at [1221, 253] on icon "button" at bounding box center [1219, 248] width 19 height 14
click at [1222, 572] on button "button" at bounding box center [1219, 561] width 35 height 35
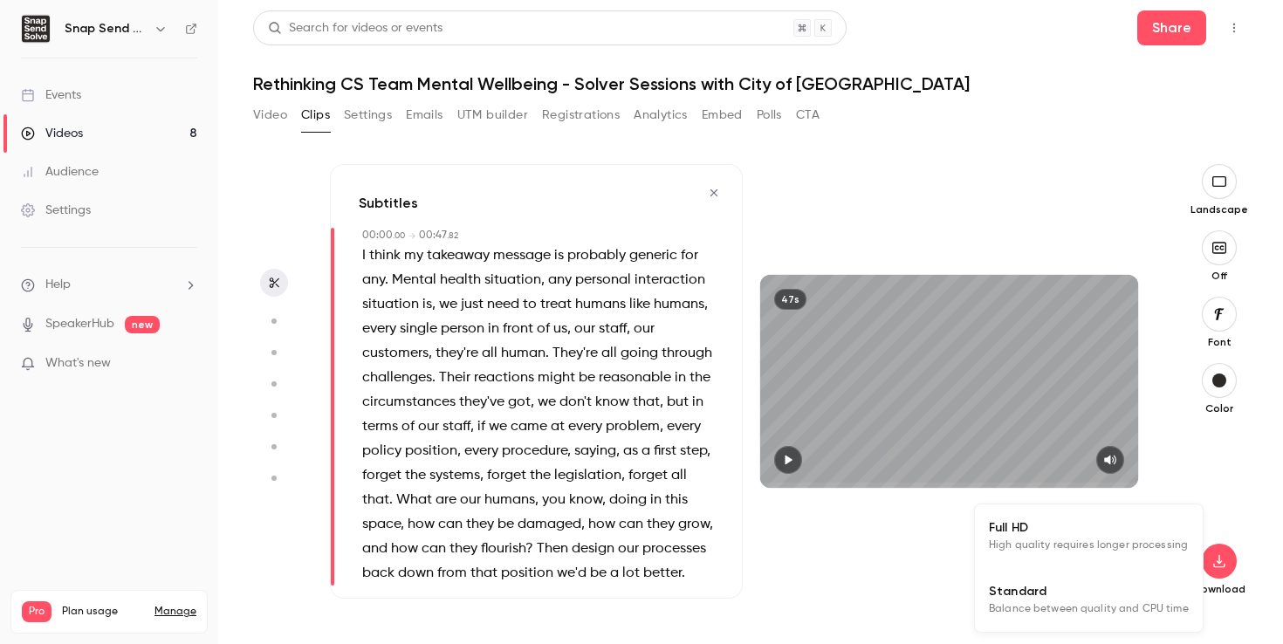
click at [1101, 554] on li "Full HD High quality requires longer processing" at bounding box center [1089, 537] width 228 height 64
click at [523, 335] on span "I think my takeaway message is probably generic for any. Mental health situatio…" at bounding box center [539, 415] width 354 height 342
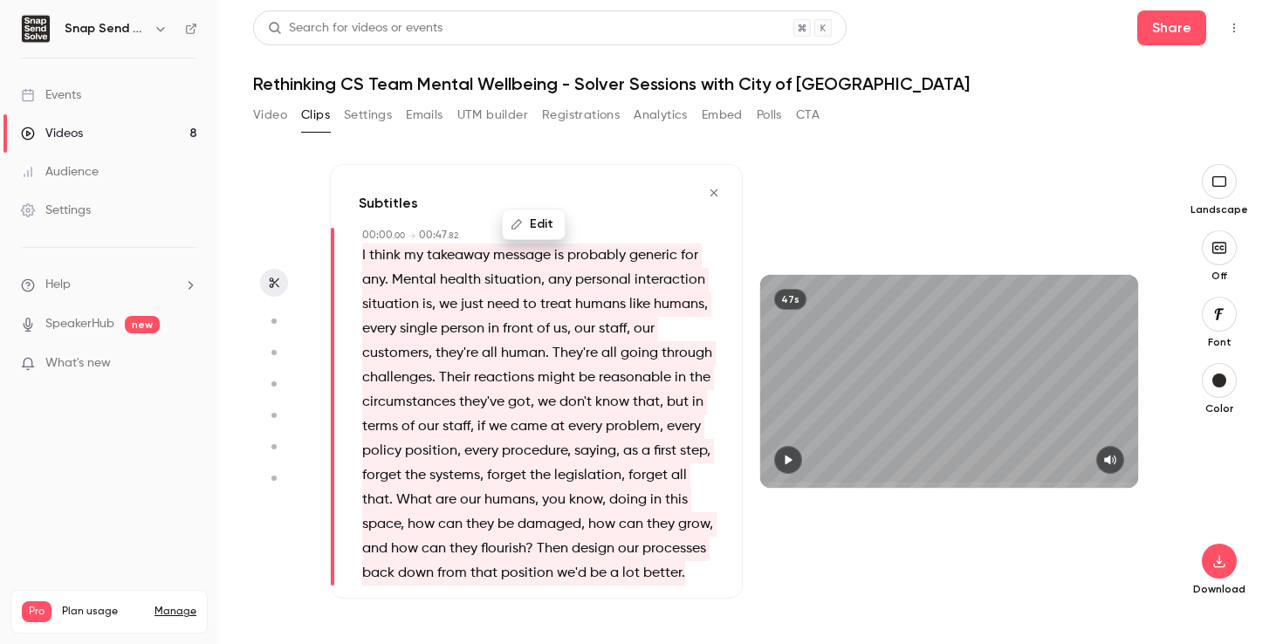
click at [508, 333] on span "I think my takeaway message is probably generic for any. Mental health situatio…" at bounding box center [539, 415] width 354 height 342
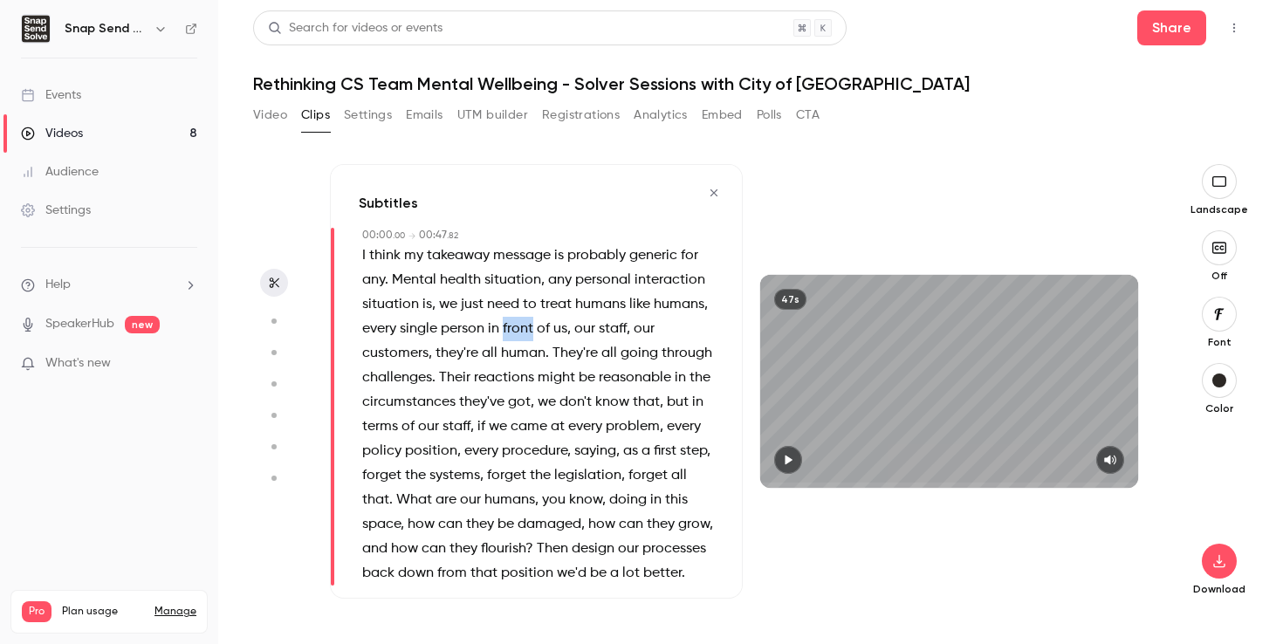
click at [508, 333] on span "I think my takeaway message is probably generic for any. Mental health situatio…" at bounding box center [539, 415] width 354 height 342
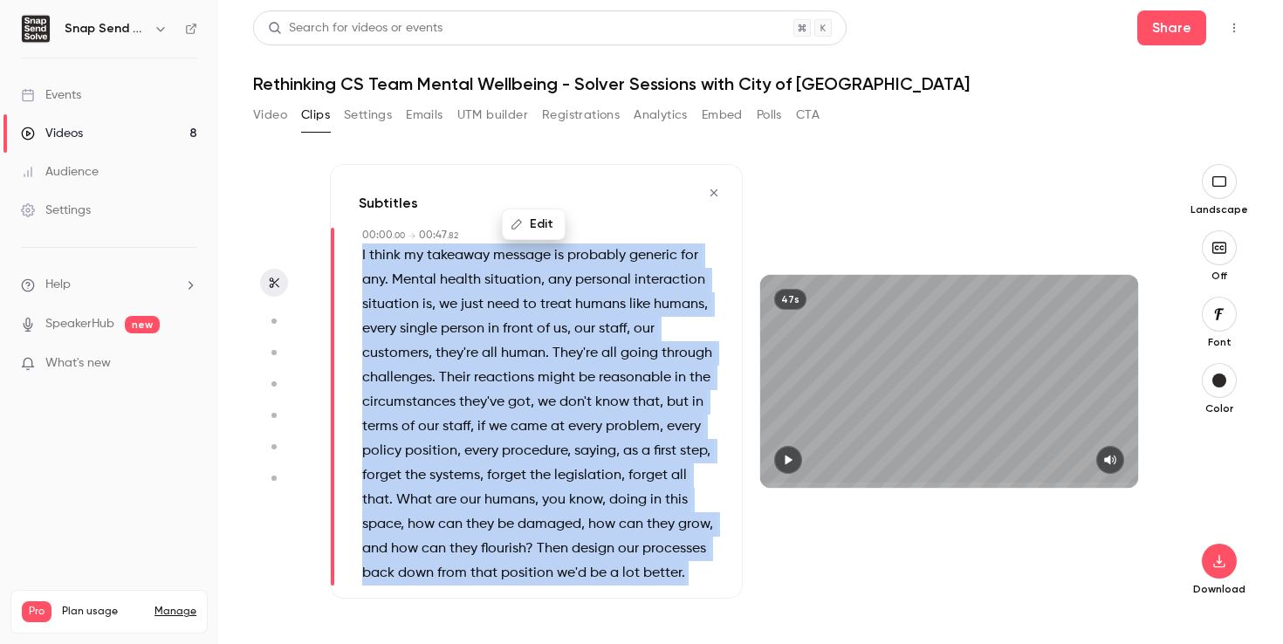
click at [508, 333] on span "I think my takeaway message is probably generic for any. Mental health situatio…" at bounding box center [539, 415] width 354 height 342
